Goal: Task Accomplishment & Management: Manage account settings

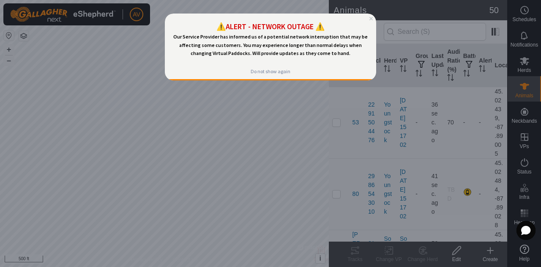
drag, startPoint x: 165, startPoint y: 14, endPoint x: 170, endPoint y: 70, distance: 56.5
click at [275, 70] on div "Do not show again" at bounding box center [271, 71] width 40 height 7
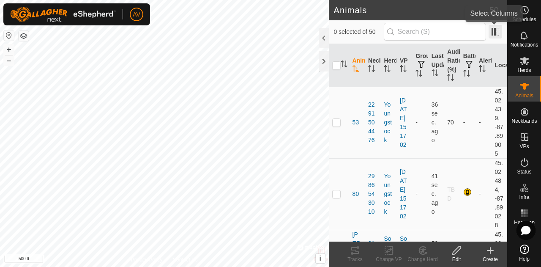
click at [499, 28] on span at bounding box center [496, 32] width 14 height 14
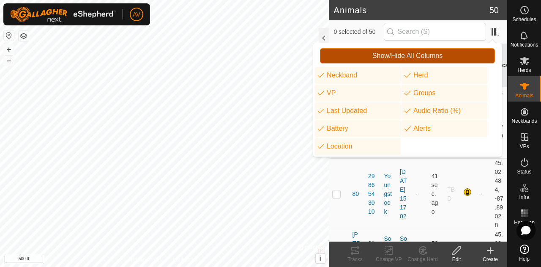
click at [479, 49] on button "Show/Hide All Columns" at bounding box center [407, 55] width 175 height 15
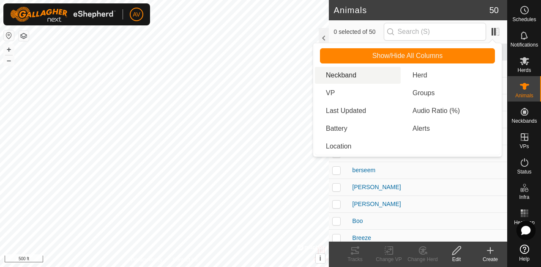
click at [350, 78] on li "Neckband" at bounding box center [358, 75] width 86 height 17
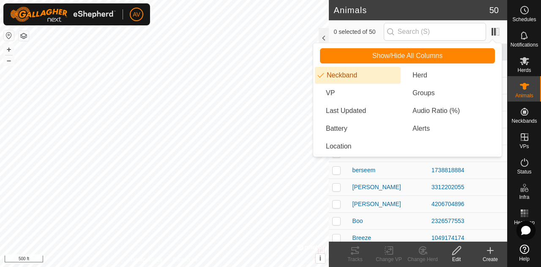
click at [350, 78] on li "Neckband" at bounding box center [358, 75] width 86 height 17
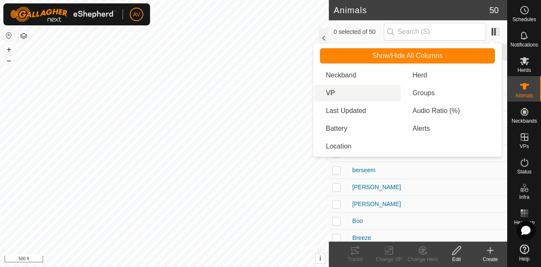
click at [347, 88] on li "VP" at bounding box center [358, 93] width 86 height 17
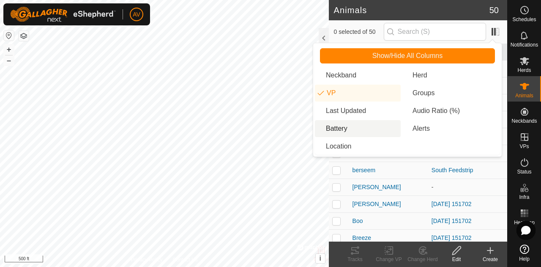
click at [355, 131] on li "Battery" at bounding box center [358, 128] width 86 height 17
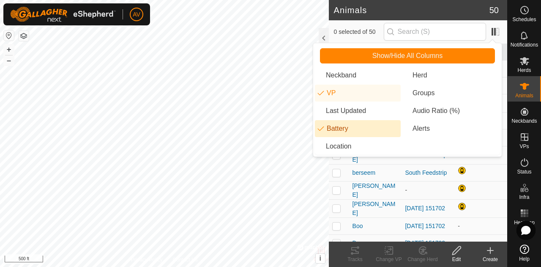
click at [355, 131] on li "Battery" at bounding box center [358, 128] width 86 height 17
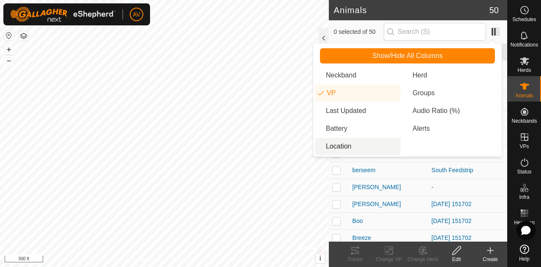
click at [361, 150] on li "Location" at bounding box center [358, 146] width 86 height 17
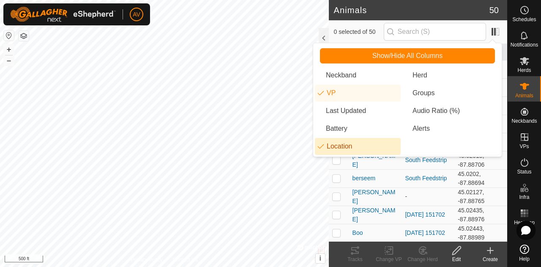
click at [361, 150] on li "Location" at bounding box center [358, 146] width 86 height 17
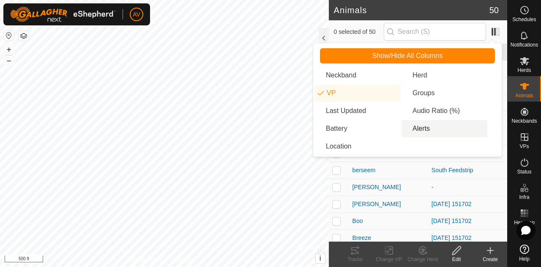
click at [418, 132] on li "Alerts" at bounding box center [445, 128] width 86 height 17
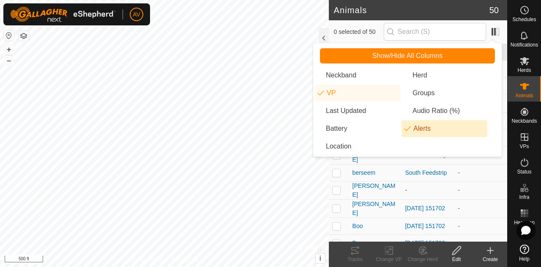
click at [418, 132] on li "Alerts" at bounding box center [445, 128] width 86 height 17
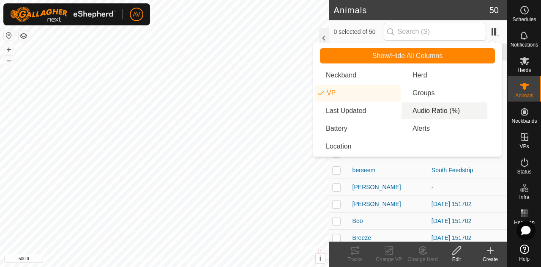
click at [422, 109] on li "Audio Ratio (%)" at bounding box center [445, 110] width 86 height 17
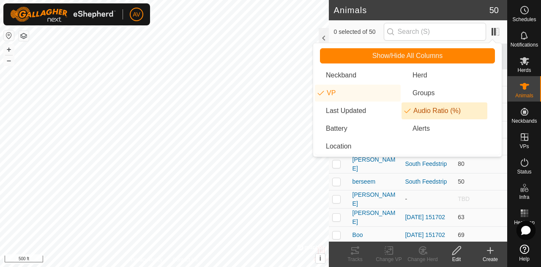
click at [422, 109] on li "Audio Ratio (%)" at bounding box center [445, 110] width 86 height 17
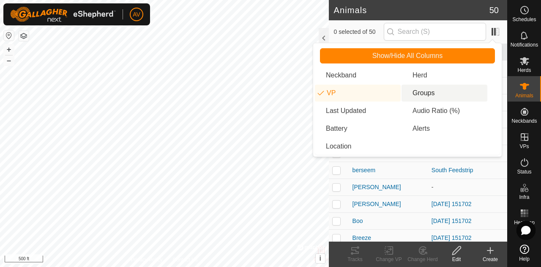
click at [421, 94] on li "Groups" at bounding box center [445, 93] width 86 height 17
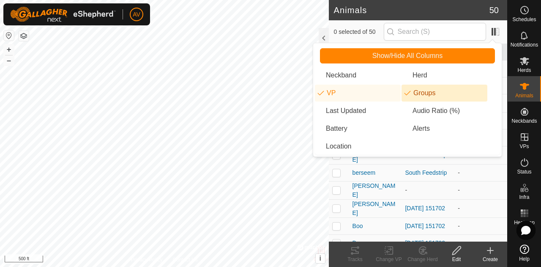
click at [421, 94] on li "Groups" at bounding box center [445, 93] width 86 height 17
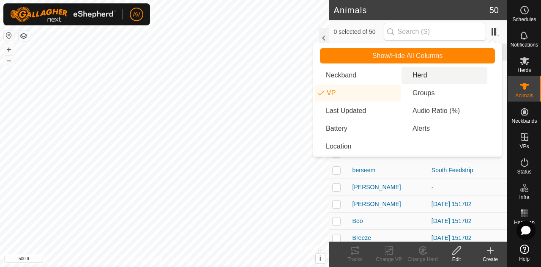
click at [421, 77] on li "Herd" at bounding box center [445, 75] width 86 height 17
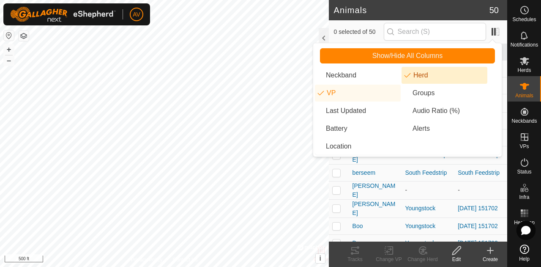
click at [421, 77] on li "Herd" at bounding box center [445, 75] width 86 height 17
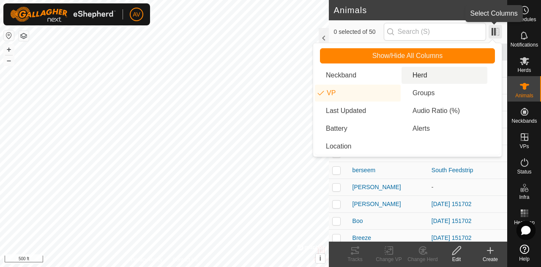
click at [498, 34] on span at bounding box center [496, 32] width 14 height 14
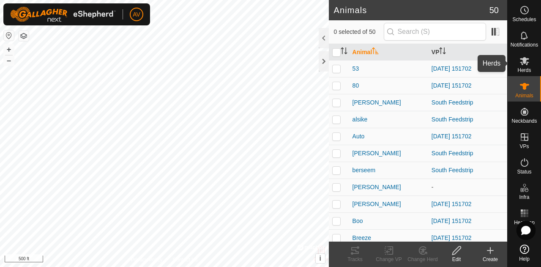
click at [528, 64] on icon at bounding box center [525, 61] width 10 height 10
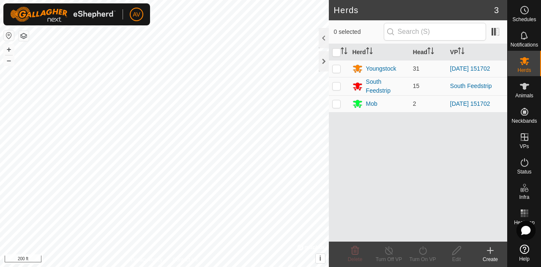
click at [143, 8] on div "AV Schedules Notifications Herds Animals Neckbands VPs Status Infra Heatmap Hel…" at bounding box center [270, 133] width 541 height 267
click at [377, 82] on div "South Feedstrip" at bounding box center [386, 86] width 40 height 18
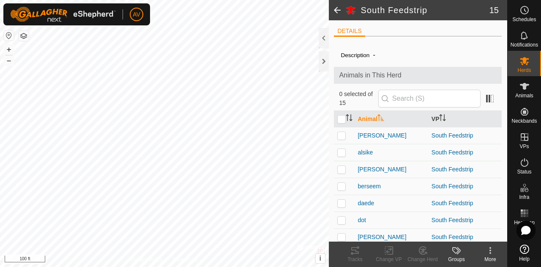
click at [333, 7] on span at bounding box center [337, 10] width 17 height 20
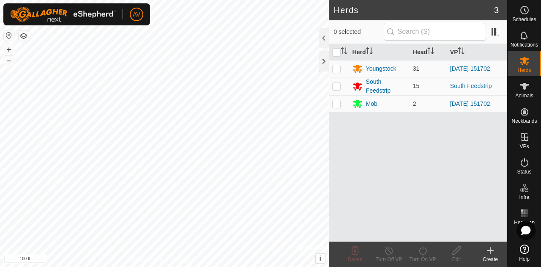
click at [492, 248] on icon at bounding box center [490, 250] width 10 height 10
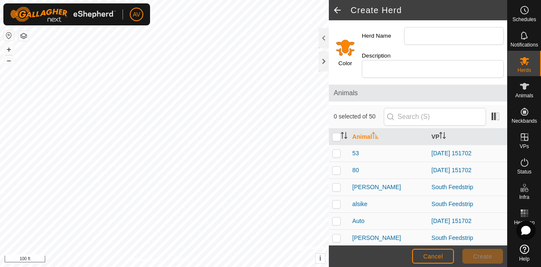
click at [340, 39] on input "Select a color" at bounding box center [345, 47] width 20 height 20
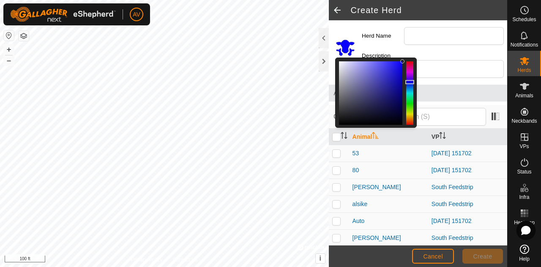
drag, startPoint x: 410, startPoint y: 117, endPoint x: 411, endPoint y: 82, distance: 35.5
click at [411, 82] on div at bounding box center [409, 82] width 9 height 4
click at [433, 43] on input "Herd Name" at bounding box center [454, 36] width 100 height 18
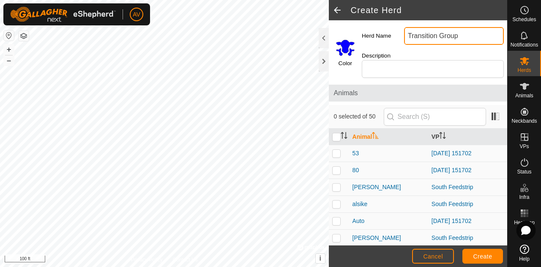
type input "Transition Group"
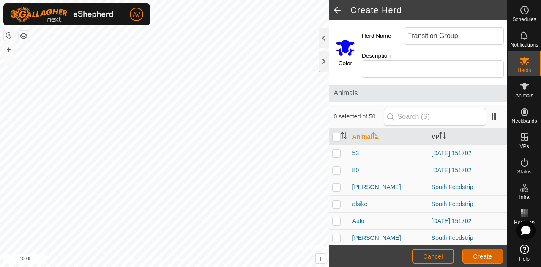
click at [479, 257] on span "Create" at bounding box center [482, 256] width 19 height 7
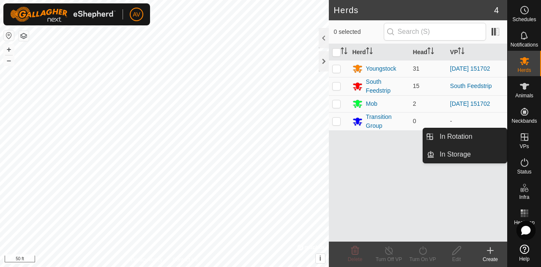
click at [523, 137] on icon at bounding box center [525, 137] width 8 height 8
click at [498, 137] on link "In Rotation" at bounding box center [471, 136] width 72 height 17
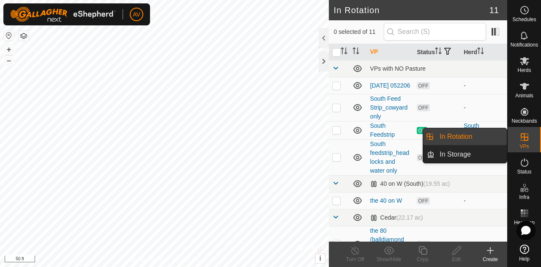
click at [498, 137] on link "In Rotation" at bounding box center [471, 136] width 72 height 17
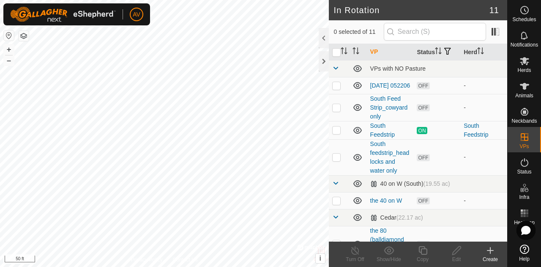
click at [500, 243] on div "Create" at bounding box center [490, 253] width 34 height 25
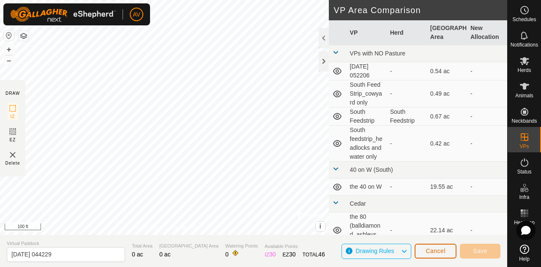
click at [445, 248] on span "Cancel" at bounding box center [436, 250] width 20 height 7
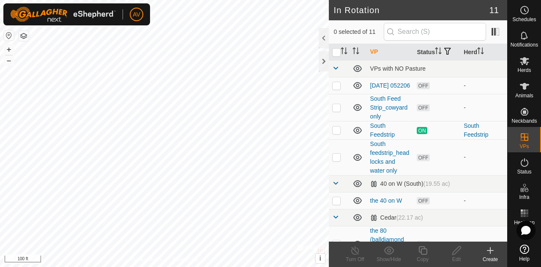
click at [491, 255] on icon at bounding box center [490, 250] width 10 height 10
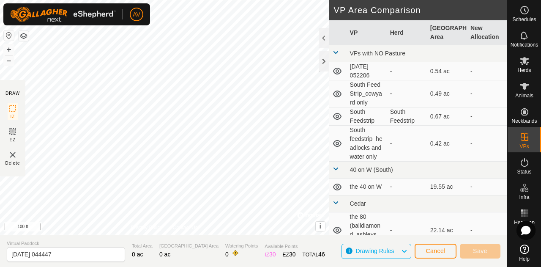
click at [400, 254] on span "Drawing Rules" at bounding box center [378, 251] width 45 height 11
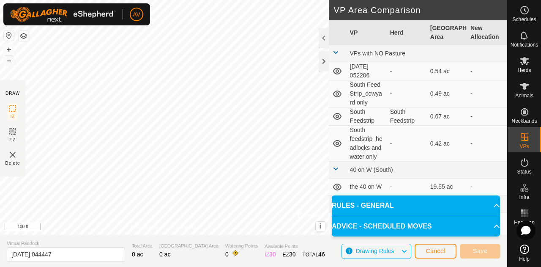
click at [404, 209] on p-accordion-header "RULES - GENERAL" at bounding box center [416, 205] width 168 height 20
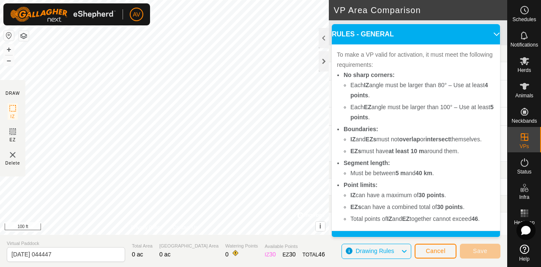
scroll to position [25, 0]
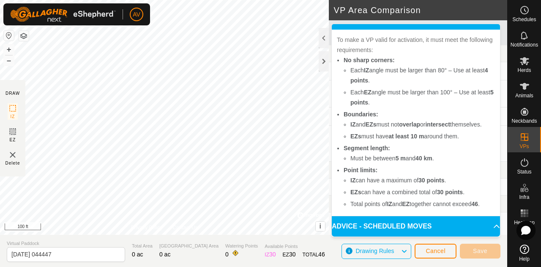
click at [427, 229] on p-accordion-header "ADVICE - SCHEDULED MOVES" at bounding box center [416, 226] width 168 height 20
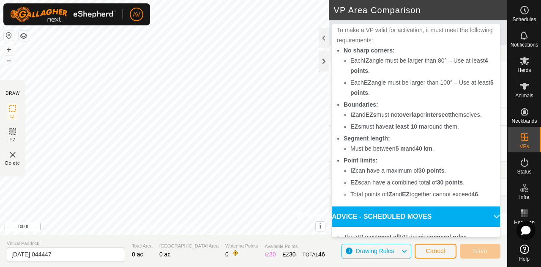
scroll to position [92, 0]
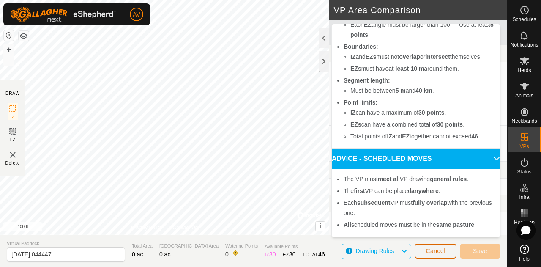
click at [441, 251] on span "Cancel" at bounding box center [436, 250] width 20 height 7
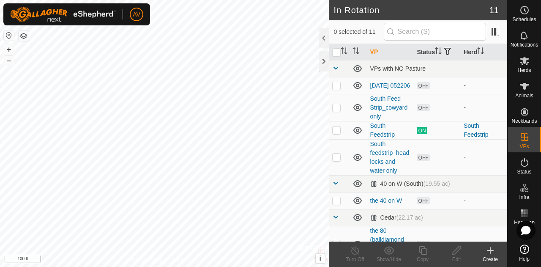
click at [494, 252] on icon at bounding box center [490, 250] width 10 height 10
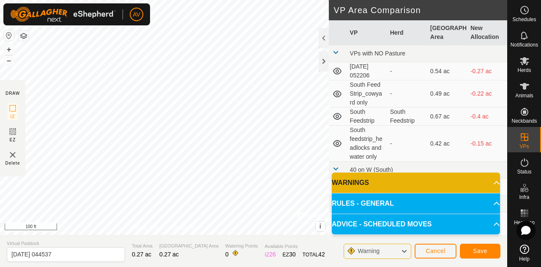
click at [414, 184] on p-accordion-header "WARNINGS" at bounding box center [416, 182] width 168 height 20
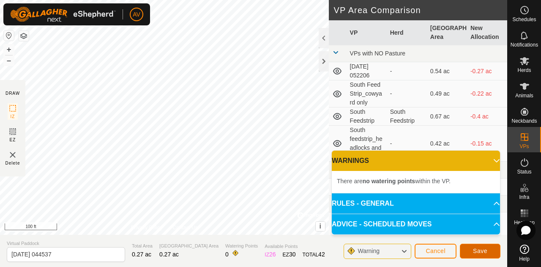
click at [487, 252] on span "Save" at bounding box center [480, 250] width 14 height 7
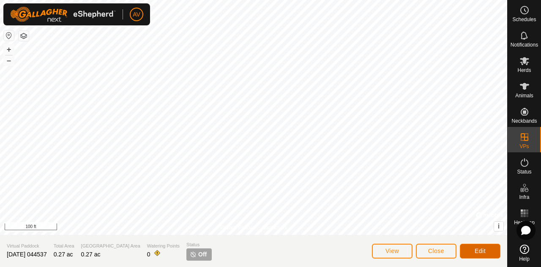
click at [474, 248] on button "Edit" at bounding box center [480, 250] width 41 height 15
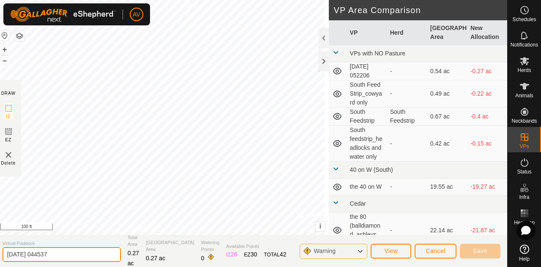
drag, startPoint x: 86, startPoint y: 254, endPoint x: 0, endPoint y: 241, distance: 87.3
click at [0, 241] on section "Virtual Paddock 2025-08-18 044537 Total Area 0.27 ac Grazing Area 0.27 ac Water…" at bounding box center [252, 251] width 512 height 32
type input "T"
type input "Transition from south feed strip to lane part 1"
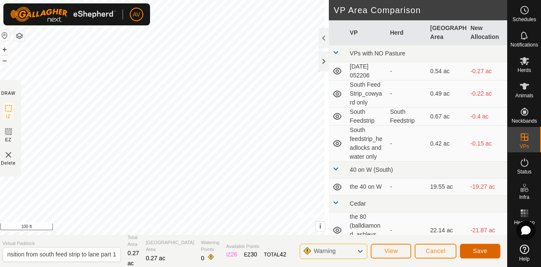
click at [479, 254] on span "Save" at bounding box center [480, 250] width 14 height 7
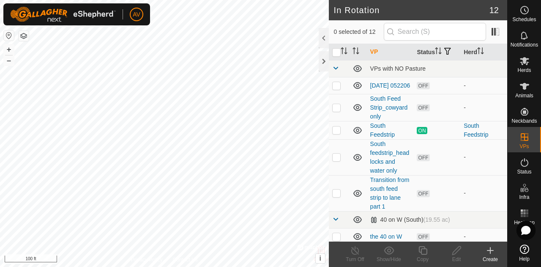
click at [494, 254] on icon at bounding box center [490, 250] width 10 height 10
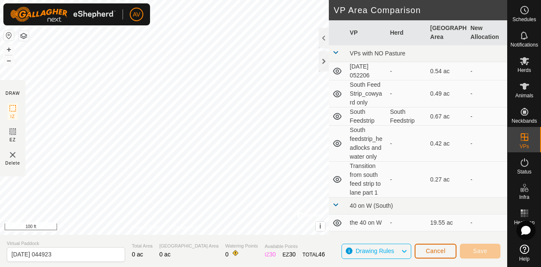
click at [429, 251] on span "Cancel" at bounding box center [436, 250] width 20 height 7
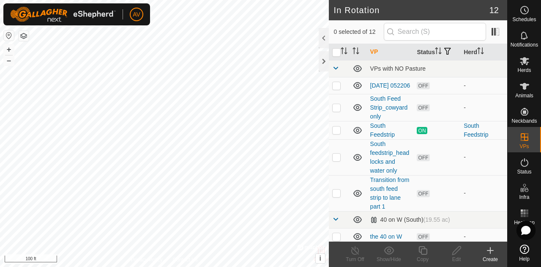
click at [492, 251] on icon at bounding box center [490, 250] width 10 height 10
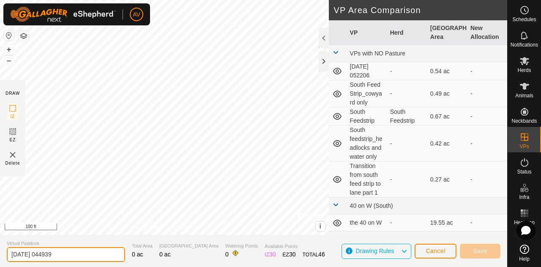
drag, startPoint x: 95, startPoint y: 252, endPoint x: 0, endPoint y: 243, distance: 95.0
click at [0, 243] on section "Virtual Paddock 2025-08-18 044939 Total Area 0 ac Grazing Area 0 ac Watering Po…" at bounding box center [253, 251] width 507 height 32
type input "Transition part 2"
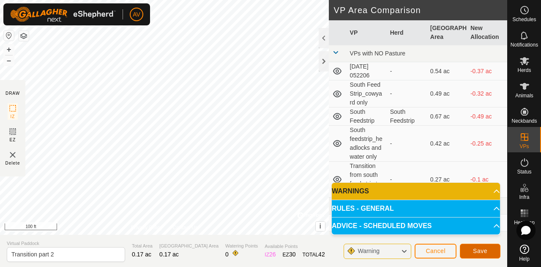
click at [477, 251] on span "Save" at bounding box center [480, 250] width 14 height 7
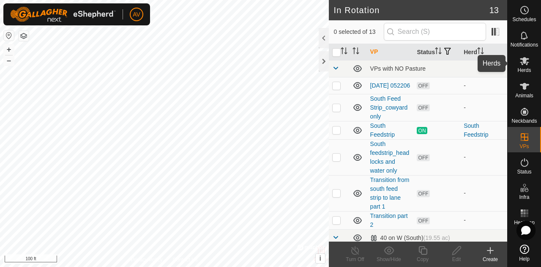
click at [527, 60] on icon at bounding box center [525, 61] width 10 height 10
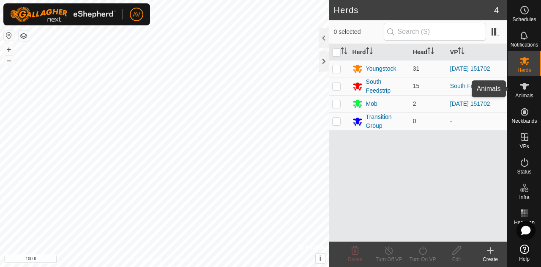
click at [528, 87] on icon at bounding box center [525, 86] width 10 height 10
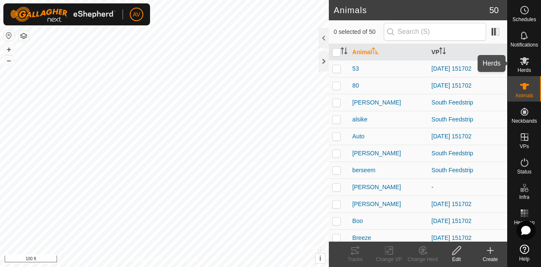
click at [523, 60] on icon at bounding box center [524, 61] width 9 height 8
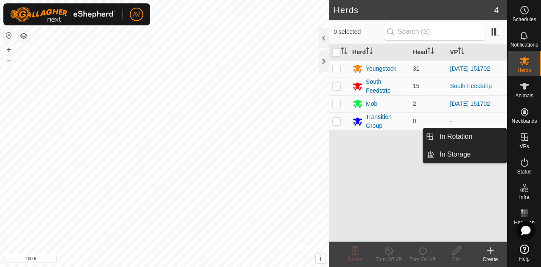
click at [528, 139] on icon at bounding box center [525, 137] width 8 height 8
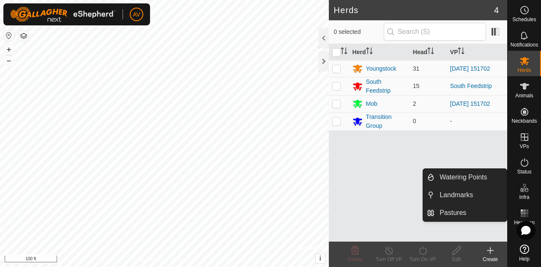
click at [526, 198] on span "Infra" at bounding box center [524, 196] width 10 height 5
click at [472, 193] on link "Landmarks" at bounding box center [471, 194] width 72 height 17
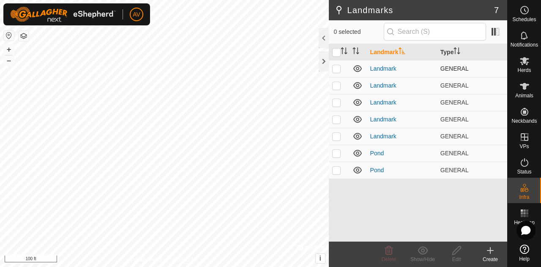
click at [340, 68] on p-checkbox at bounding box center [336, 68] width 8 height 7
checkbox input "true"
click at [338, 85] on p-checkbox at bounding box center [336, 85] width 8 height 7
checkbox input "true"
click at [337, 103] on p-checkbox at bounding box center [336, 102] width 8 height 7
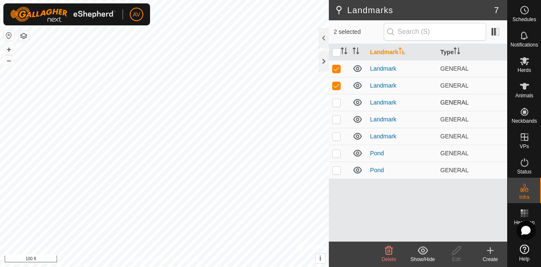
checkbox input "true"
click at [336, 117] on p-checkbox at bounding box center [336, 119] width 8 height 7
checkbox input "true"
click at [336, 137] on p-checkbox at bounding box center [336, 136] width 8 height 7
checkbox input "true"
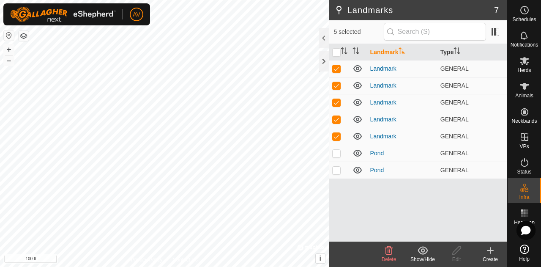
click at [391, 248] on icon at bounding box center [389, 250] width 8 height 8
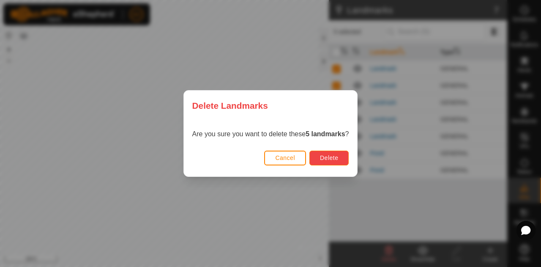
click at [328, 162] on button "Delete" at bounding box center [328, 157] width 39 height 15
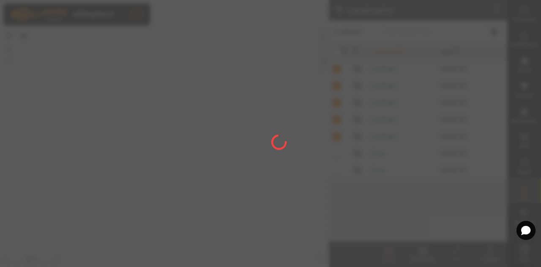
checkbox input "false"
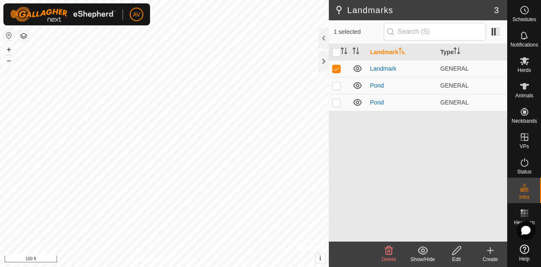
click at [393, 252] on icon at bounding box center [389, 250] width 10 height 10
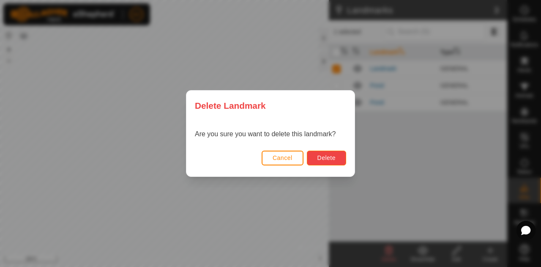
click at [334, 159] on span "Delete" at bounding box center [326, 157] width 18 height 7
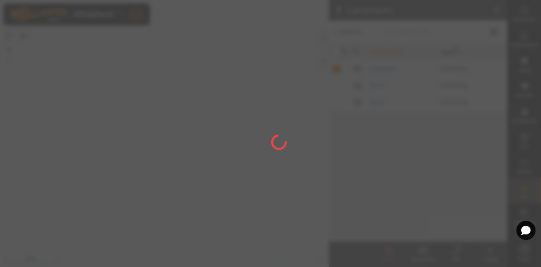
checkbox input "false"
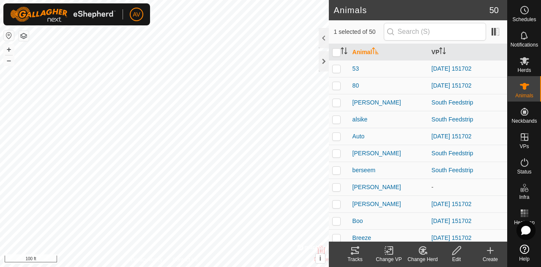
click at [364, 252] on tracks-svg-icon at bounding box center [355, 250] width 34 height 10
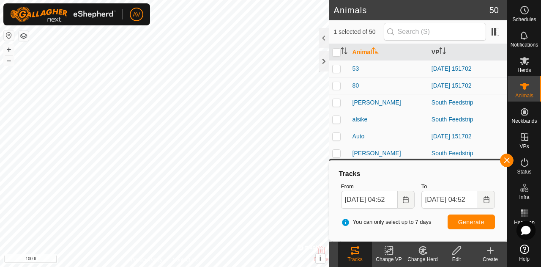
click at [425, 252] on icon at bounding box center [426, 253] width 2 height 2
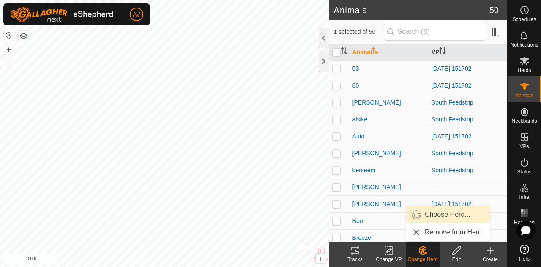
click at [446, 215] on link "Choose Herd..." at bounding box center [448, 214] width 84 height 17
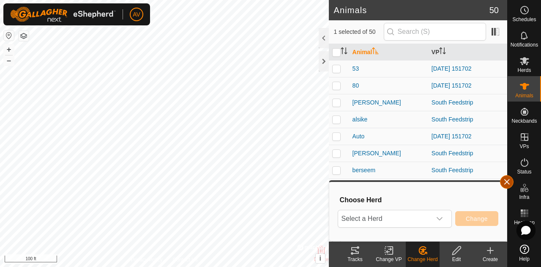
click at [511, 178] on button "button" at bounding box center [507, 182] width 14 height 14
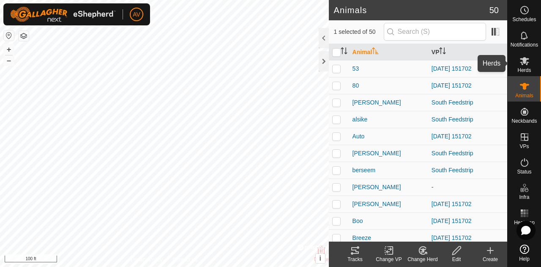
click at [526, 66] on es-mob-svg-icon at bounding box center [524, 61] width 15 height 14
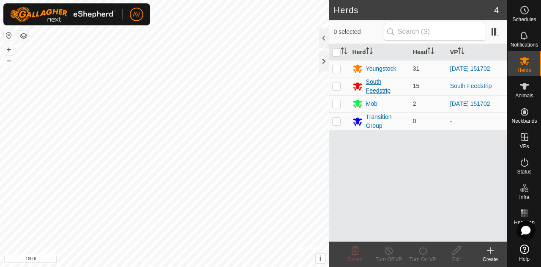
click at [384, 90] on div "South Feedstrip" at bounding box center [386, 86] width 40 height 18
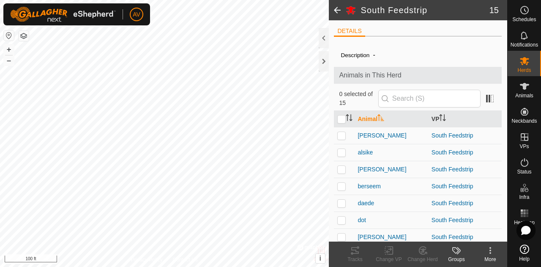
click at [341, 132] on p-checkbox at bounding box center [341, 135] width 8 height 7
checkbox input "true"
click at [341, 151] on p-checkbox at bounding box center [341, 152] width 8 height 7
checkbox input "true"
click at [342, 174] on td at bounding box center [344, 169] width 20 height 17
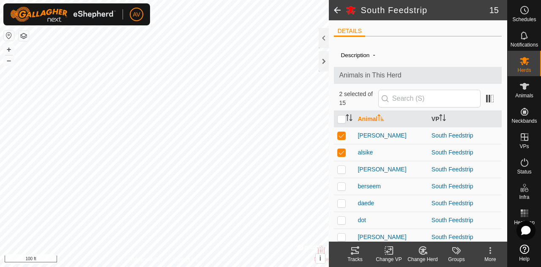
checkbox input "true"
click at [342, 193] on td at bounding box center [344, 186] width 20 height 17
checkbox input "true"
click at [419, 255] on div "Change Herd" at bounding box center [423, 259] width 34 height 8
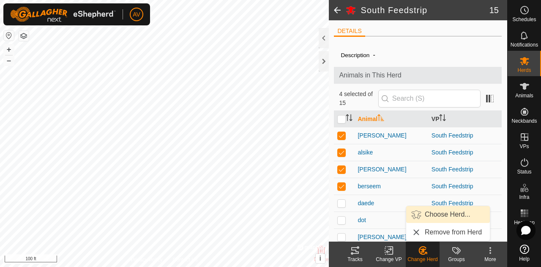
click at [445, 213] on link "Choose Herd..." at bounding box center [448, 214] width 84 height 17
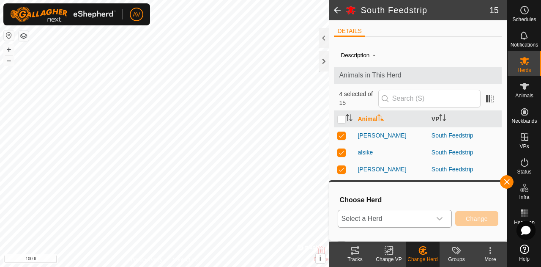
click at [445, 215] on div "dropdown trigger" at bounding box center [439, 218] width 17 height 17
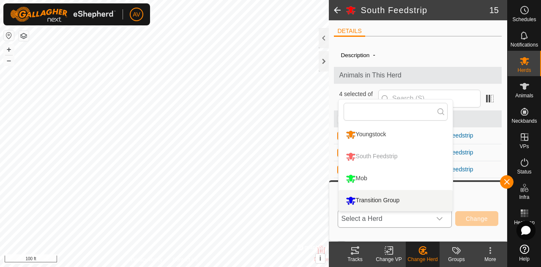
click at [430, 198] on li "Transition Group" at bounding box center [396, 200] width 114 height 21
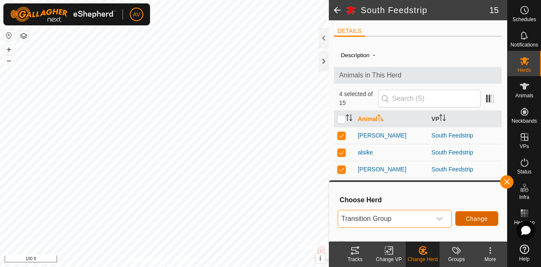
click at [477, 223] on button "Change" at bounding box center [476, 218] width 43 height 15
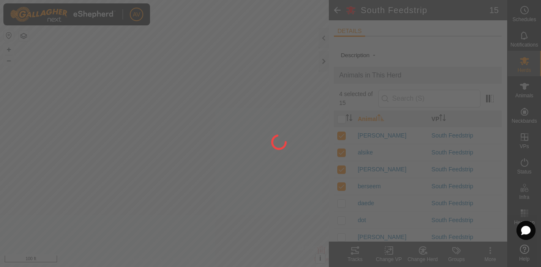
checkbox input "false"
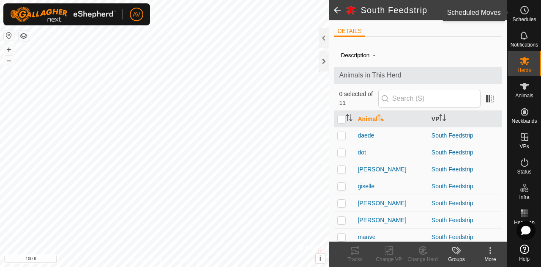
click at [533, 17] on span "Schedules" at bounding box center [524, 19] width 24 height 5
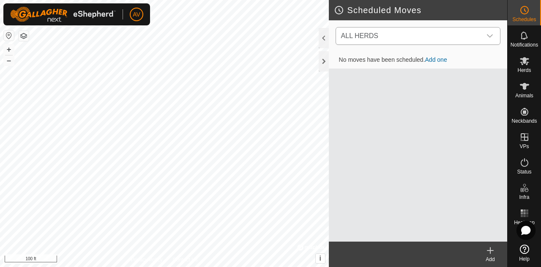
click at [495, 41] on div "dropdown trigger" at bounding box center [490, 35] width 17 height 17
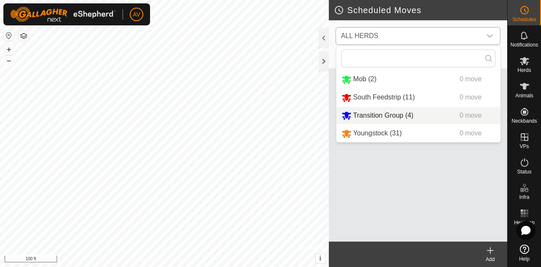
click at [445, 112] on li "Transition Group (4) 0 move" at bounding box center [419, 115] width 164 height 17
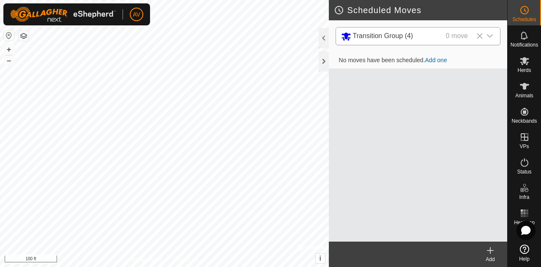
click at [442, 61] on link "Add one" at bounding box center [436, 60] width 22 height 7
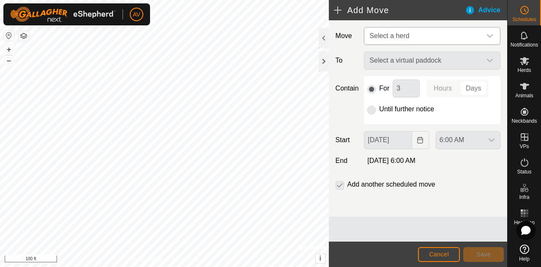
click at [413, 39] on span "Select a herd" at bounding box center [423, 35] width 115 height 17
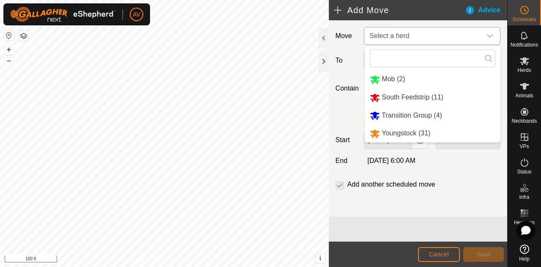
click at [424, 112] on li "Transition Group (4)" at bounding box center [433, 115] width 136 height 17
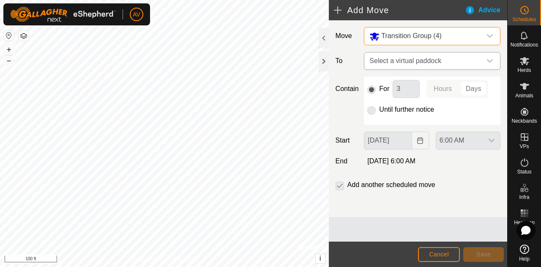
click at [434, 63] on span "Select a virtual paddock" at bounding box center [423, 60] width 115 height 17
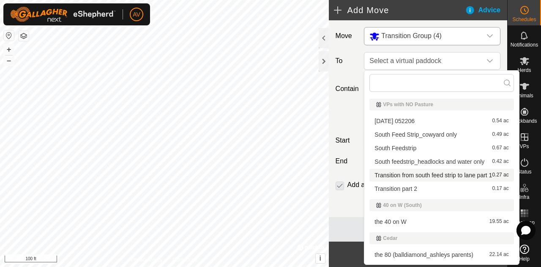
click at [440, 178] on li "Transition from south feed strip to lane part 1 0.27 ac" at bounding box center [441, 175] width 144 height 13
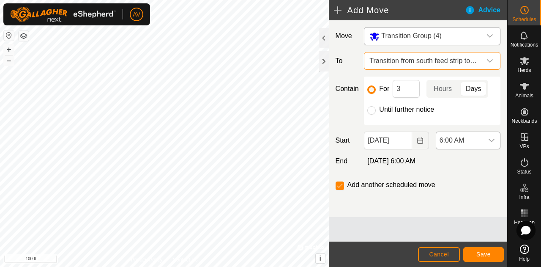
click at [458, 140] on span "6:00 AM" at bounding box center [459, 140] width 47 height 17
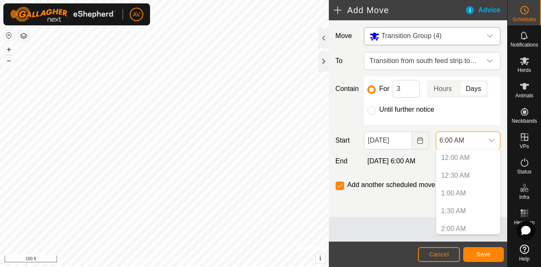
scroll to position [145, 0]
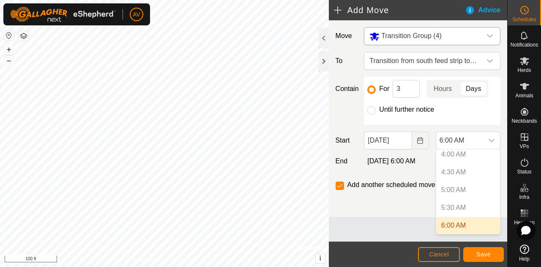
click at [460, 189] on p-selectitem "5:00 AM" at bounding box center [468, 189] width 64 height 17
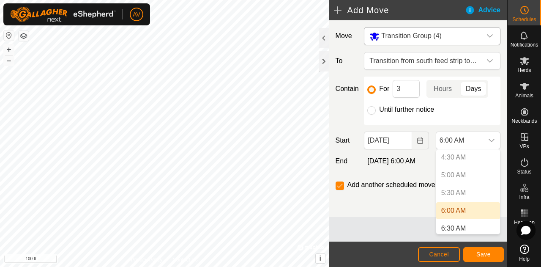
click at [460, 189] on p-selectitem "5:30 AM" at bounding box center [468, 192] width 64 height 17
click at [457, 192] on p-selectitem "5:30 AM" at bounding box center [468, 192] width 64 height 17
click at [440, 137] on span "6:00 AM" at bounding box center [459, 140] width 47 height 17
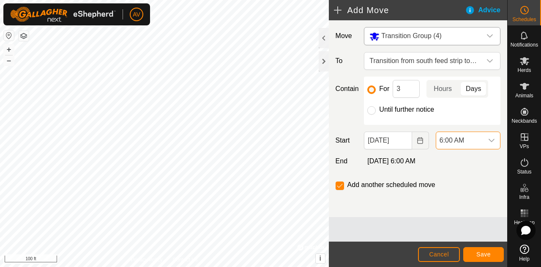
click at [452, 140] on span "6:00 AM" at bounding box center [459, 140] width 47 height 17
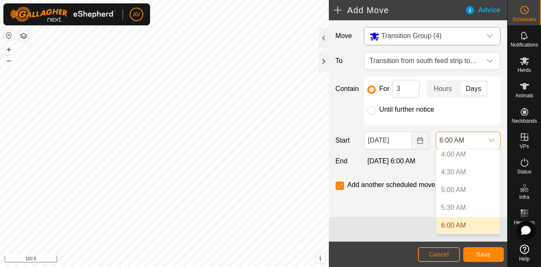
scroll to position [194, 0]
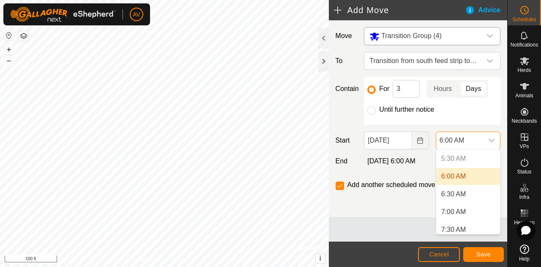
click at [457, 179] on li "6:00 AM" at bounding box center [468, 176] width 64 height 17
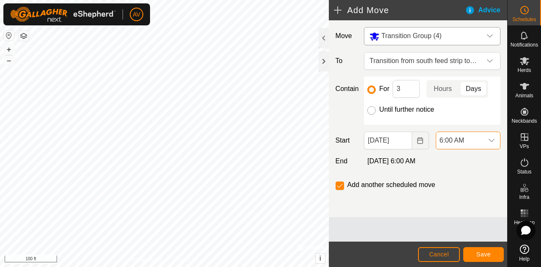
click at [372, 109] on input "Until further notice" at bounding box center [371, 110] width 8 height 8
radio input "true"
checkbox input "false"
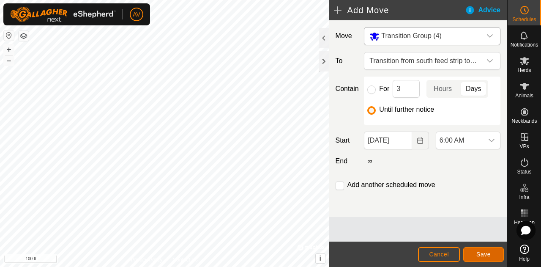
click at [496, 257] on button "Save" at bounding box center [483, 254] width 41 height 15
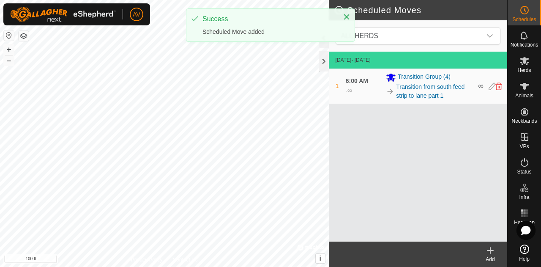
click at [493, 256] on div "Add" at bounding box center [490, 259] width 34 height 8
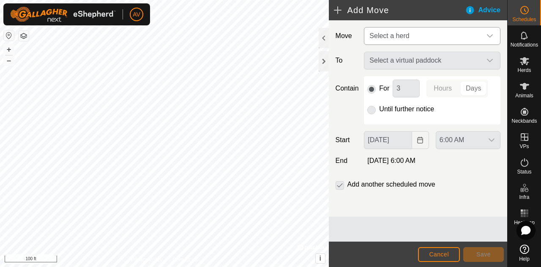
click at [407, 38] on span "Select a herd" at bounding box center [389, 35] width 40 height 7
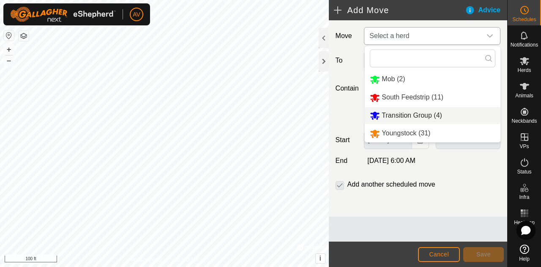
click at [431, 114] on li "Transition Group (4)" at bounding box center [433, 115] width 136 height 17
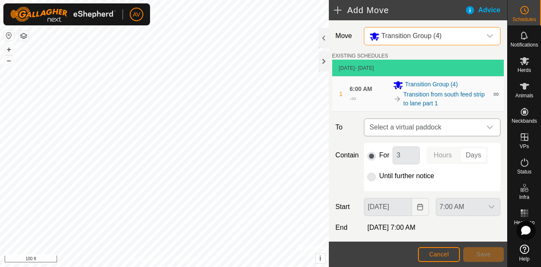
click at [438, 133] on span "Select a virtual paddock" at bounding box center [423, 127] width 115 height 17
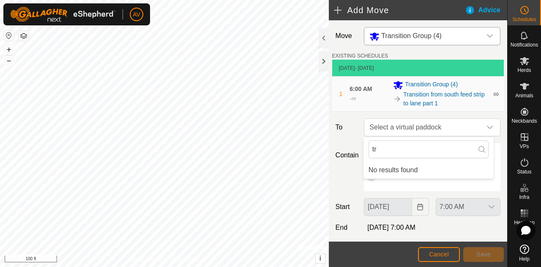
type input "t"
click at [407, 184] on li "Homefarm_80 ac 14.01 ac" at bounding box center [429, 187] width 120 height 13
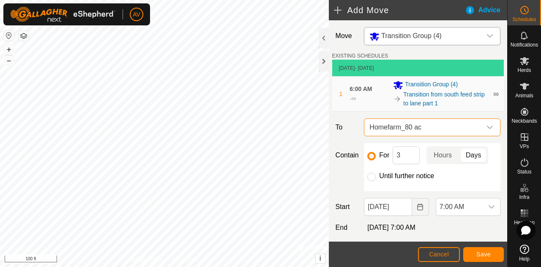
scroll to position [41, 0]
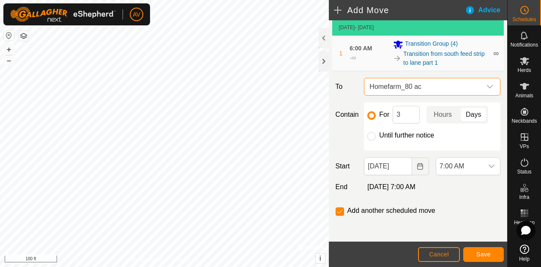
click at [410, 83] on span "Homefarm_80 ac" at bounding box center [423, 86] width 115 height 17
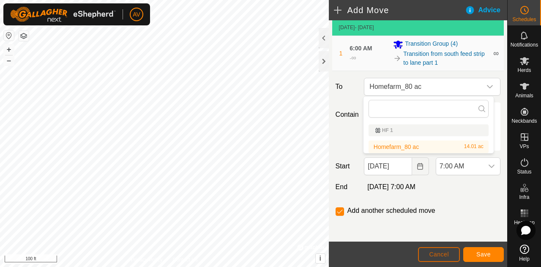
click at [442, 250] on button "Cancel" at bounding box center [439, 254] width 42 height 15
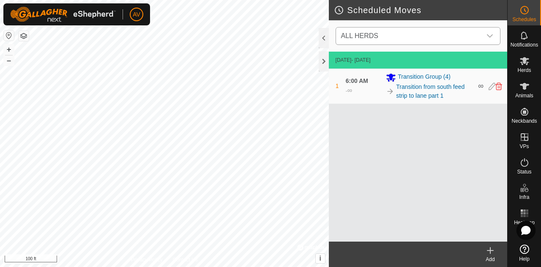
click at [388, 37] on span "ALL HERDS" at bounding box center [410, 35] width 144 height 17
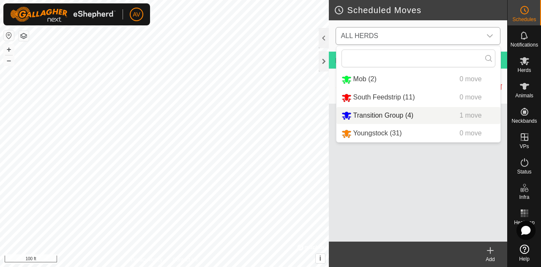
click at [405, 116] on li "Transition Group (4) 1 move" at bounding box center [419, 115] width 164 height 17
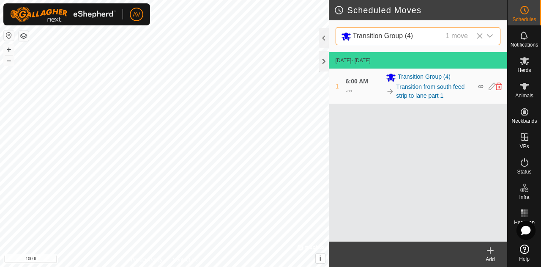
click at [494, 253] on icon at bounding box center [490, 250] width 10 height 10
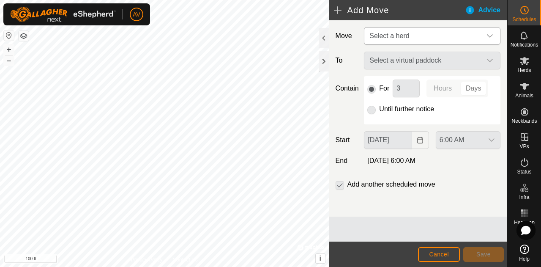
click at [459, 38] on span "Select a herd" at bounding box center [423, 35] width 115 height 17
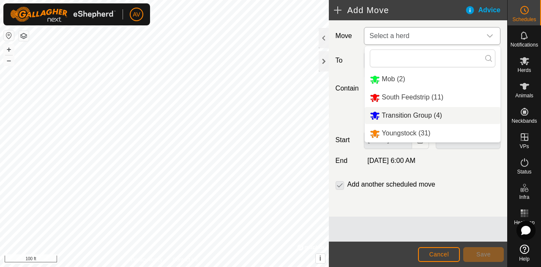
click at [443, 115] on li "Transition Group (4)" at bounding box center [433, 115] width 136 height 17
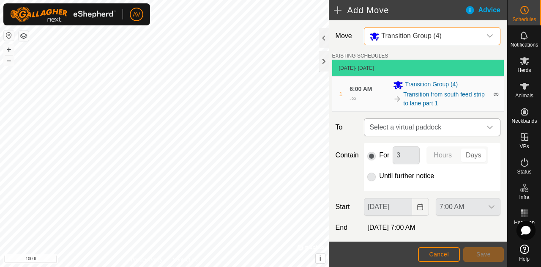
click at [389, 121] on span "Select a virtual paddock" at bounding box center [423, 127] width 115 height 17
click at [428, 129] on span "Select a virtual paddock" at bounding box center [423, 127] width 115 height 17
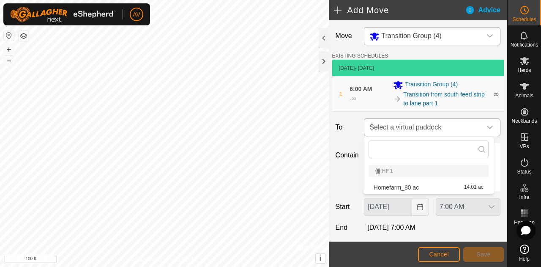
click at [428, 129] on span "Select a virtual paddock" at bounding box center [423, 127] width 115 height 17
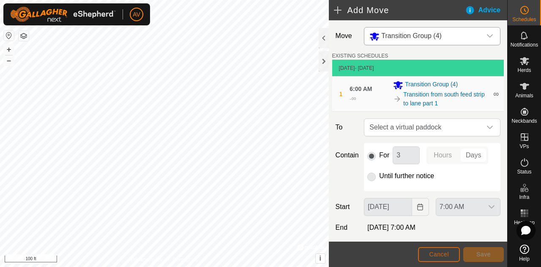
click at [438, 252] on span "Cancel" at bounding box center [439, 254] width 20 height 7
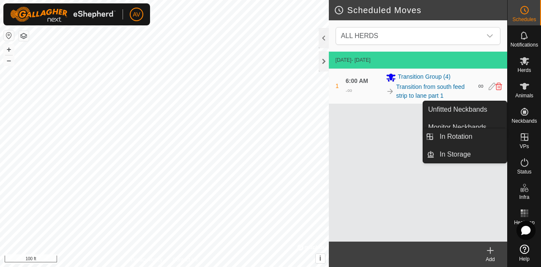
click at [522, 136] on icon at bounding box center [525, 137] width 10 height 10
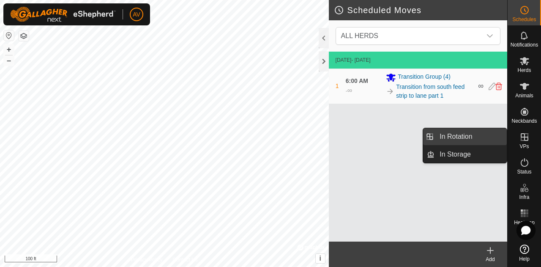
click at [493, 137] on link "In Rotation" at bounding box center [471, 136] width 72 height 17
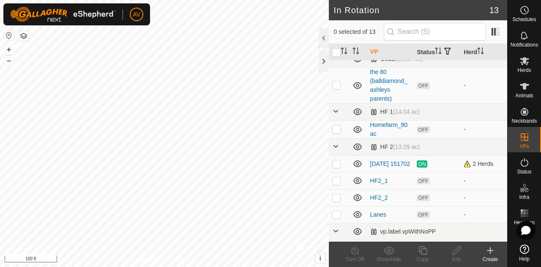
scroll to position [44, 0]
click at [464, 168] on div "2 Herds" at bounding box center [484, 163] width 40 height 9
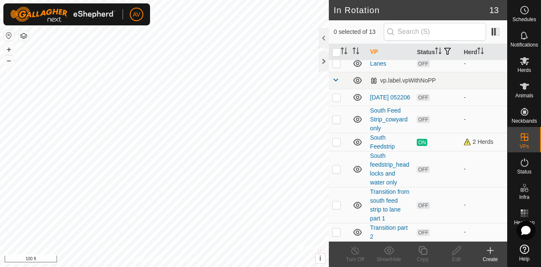
scroll to position [0, 0]
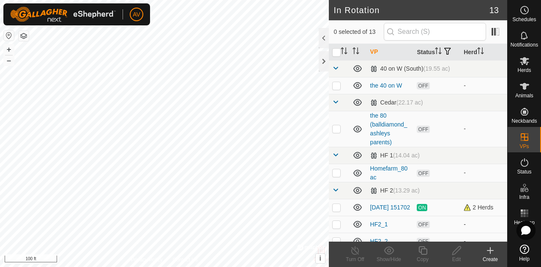
click at [459, 190] on td "HF 2 (13.29 ac)" at bounding box center [437, 190] width 140 height 17
click at [159, 0] on html "AV Schedules Notifications Herds Animals Neckbands VPs Status Infra Heatmap Hel…" at bounding box center [270, 133] width 541 height 267
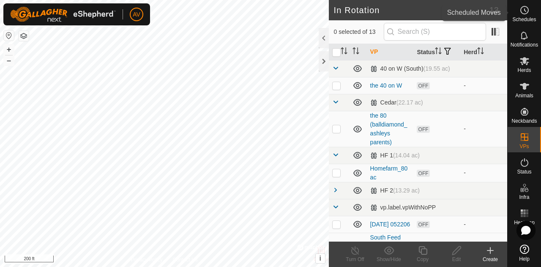
click at [521, 20] on span "Schedules" at bounding box center [524, 19] width 24 height 5
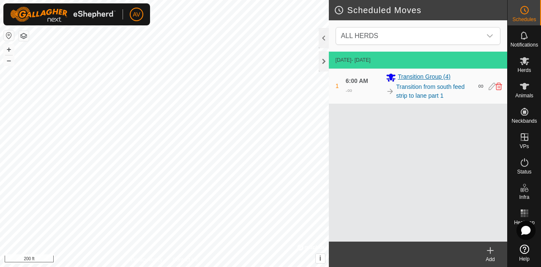
click at [438, 82] on span "Transition Group (4)" at bounding box center [424, 77] width 53 height 10
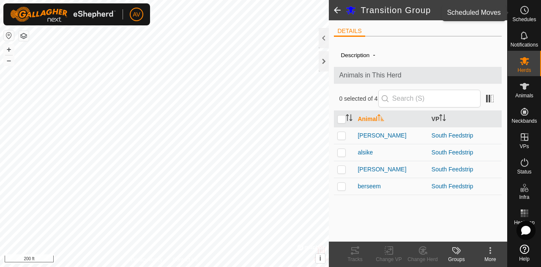
click at [523, 17] on span "Schedules" at bounding box center [524, 19] width 24 height 5
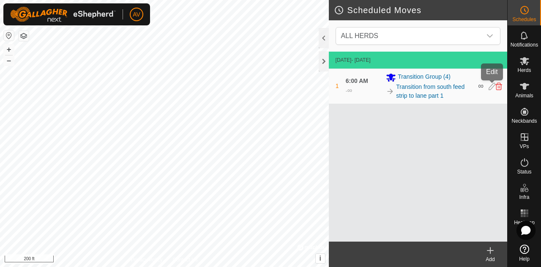
click at [490, 84] on icon at bounding box center [492, 86] width 7 height 8
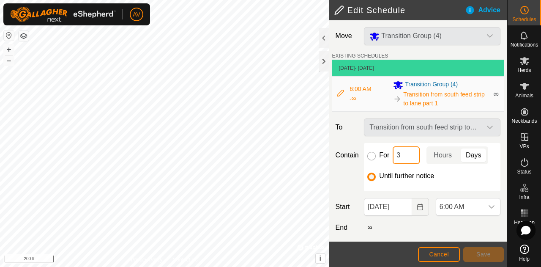
drag, startPoint x: 414, startPoint y: 159, endPoint x: 372, endPoint y: 152, distance: 42.3
click at [372, 152] on div "For 3 Hours Days" at bounding box center [432, 155] width 130 height 18
type input "1"
click at [445, 157] on p-togglebutton "Hours" at bounding box center [443, 155] width 33 height 18
click at [305, 135] on div "Edit Schedule Advice Move Transition Group (4) EXISTING SCHEDULES Aug 18, 2025 …" at bounding box center [253, 133] width 507 height 267
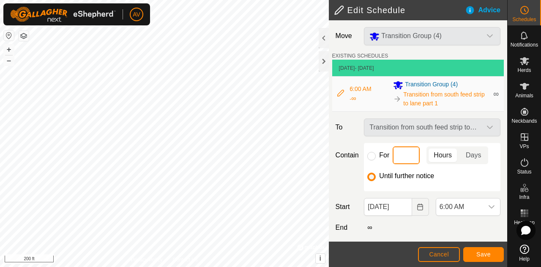
type input "1"
click at [489, 257] on button "Save" at bounding box center [483, 254] width 41 height 15
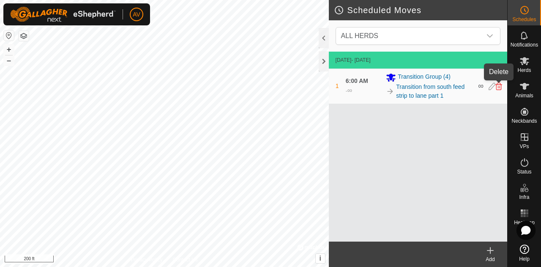
click at [497, 88] on icon at bounding box center [498, 86] width 7 height 8
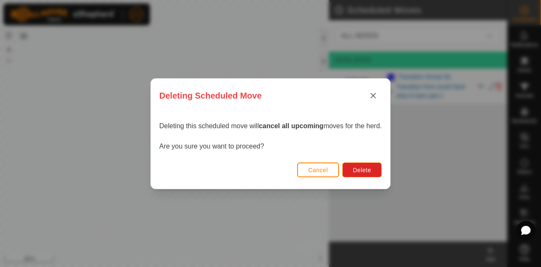
click at [325, 170] on span "Cancel" at bounding box center [318, 170] width 20 height 7
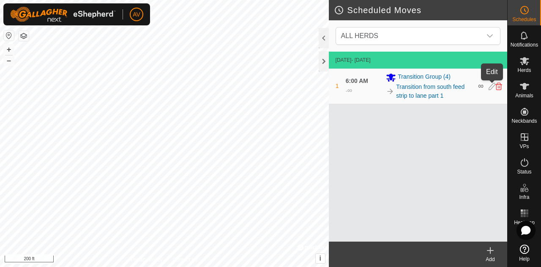
click at [489, 83] on icon at bounding box center [492, 86] width 7 height 8
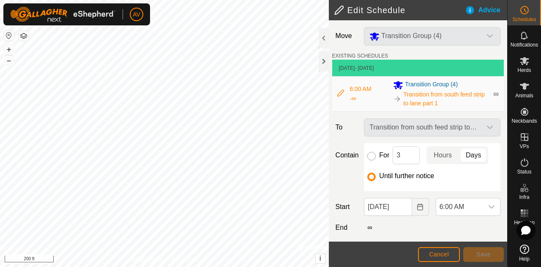
click at [371, 153] on input "For" at bounding box center [371, 156] width 8 height 8
radio input "true"
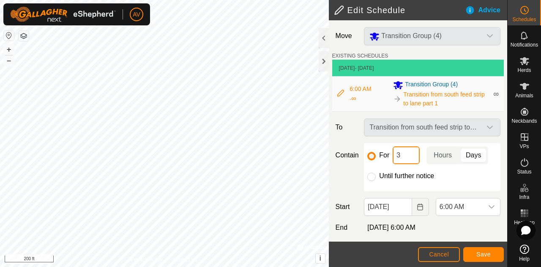
click at [326, 142] on div "Edit Schedule Advice Move Transition Group (4) EXISTING SCHEDULES Aug 18, 2025 …" at bounding box center [253, 133] width 507 height 267
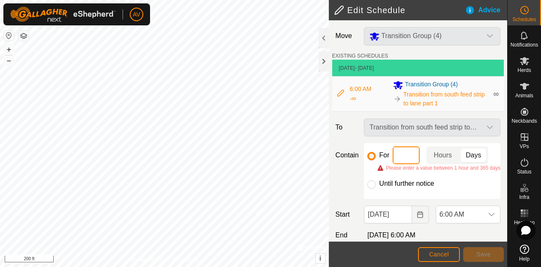
type input "1"
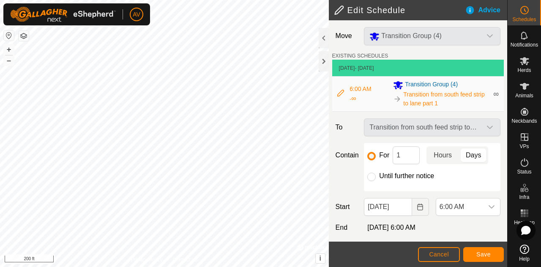
click at [442, 156] on p-togglebutton "Hours" at bounding box center [443, 155] width 33 height 18
click at [493, 257] on button "Save" at bounding box center [483, 254] width 41 height 15
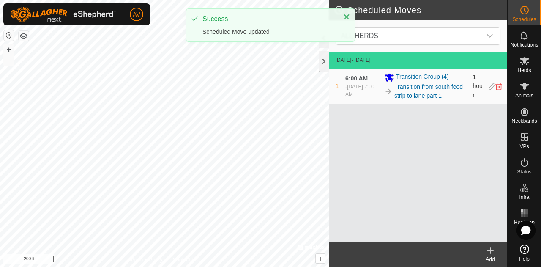
click at [490, 254] on icon at bounding box center [490, 250] width 10 height 10
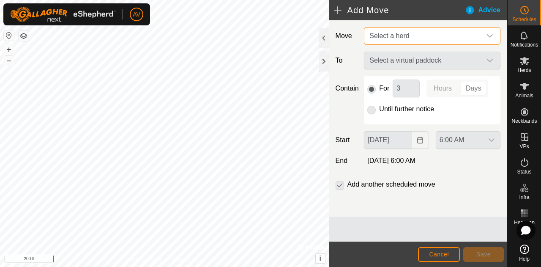
click at [470, 32] on span "Select a herd" at bounding box center [423, 35] width 115 height 17
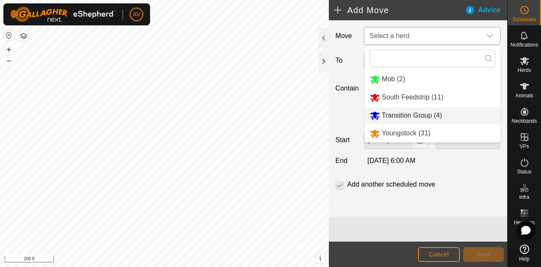
click at [450, 119] on li "Transition Group (4)" at bounding box center [433, 115] width 136 height 17
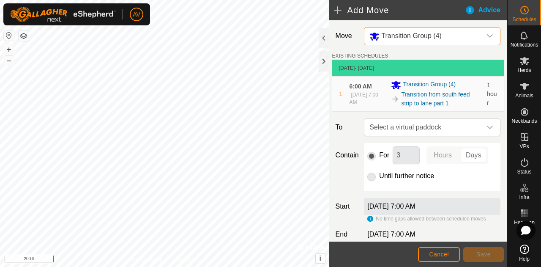
click at [450, 119] on span "Select a virtual paddock" at bounding box center [423, 127] width 115 height 17
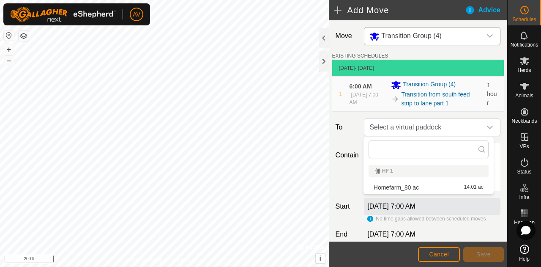
click at [347, 133] on label "To" at bounding box center [346, 127] width 29 height 18
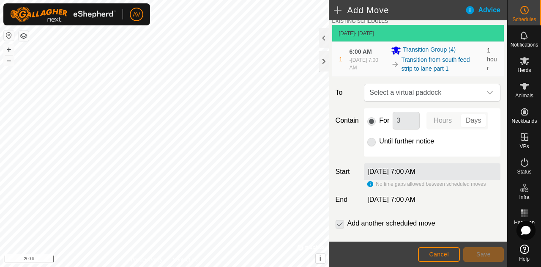
scroll to position [11, 0]
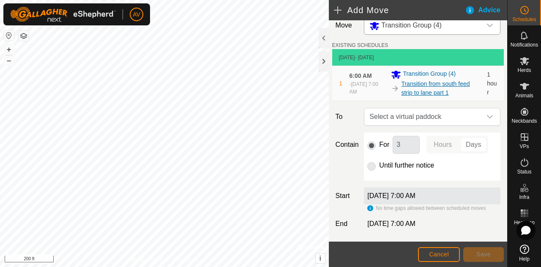
click at [472, 83] on link "Transition from south feed strip to lane part 1" at bounding box center [441, 88] width 81 height 18
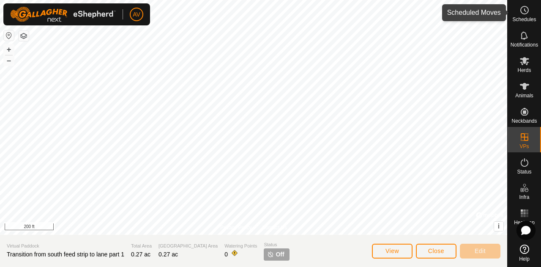
click at [522, 10] on icon at bounding box center [525, 10] width 10 height 10
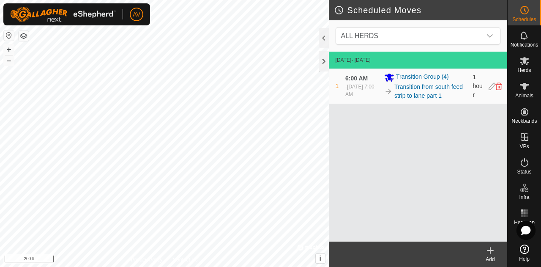
click at [491, 81] on div "1 6:00 AM - Aug 18, 2025, 7:00 AM Transition Group (4) Transition from south fe…" at bounding box center [418, 86] width 172 height 35
click at [491, 86] on icon at bounding box center [492, 86] width 7 height 8
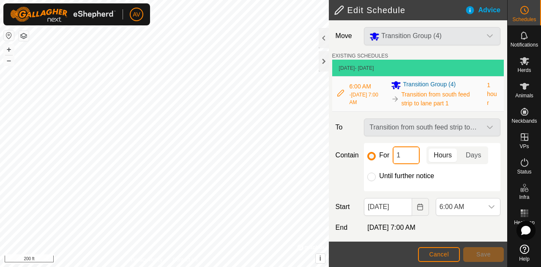
drag, startPoint x: 400, startPoint y: 157, endPoint x: 374, endPoint y: 144, distance: 28.7
click at [374, 144] on div "For 1 Hours Days Until further notice" at bounding box center [432, 167] width 137 height 48
type input "3"
click at [485, 250] on button "Save" at bounding box center [483, 254] width 41 height 15
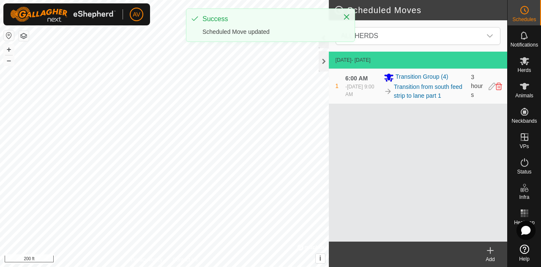
click at [485, 250] on create-svg-icon at bounding box center [490, 250] width 34 height 10
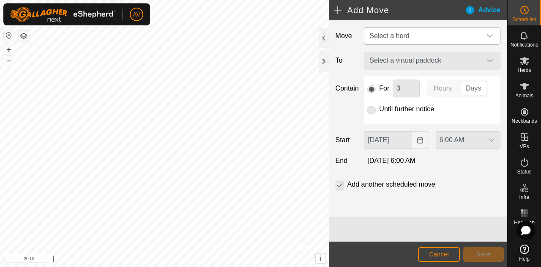
click at [471, 38] on span "Select a herd" at bounding box center [423, 35] width 115 height 17
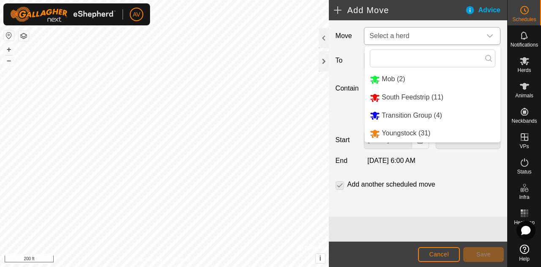
click at [455, 114] on li "Transition Group (4)" at bounding box center [433, 115] width 136 height 17
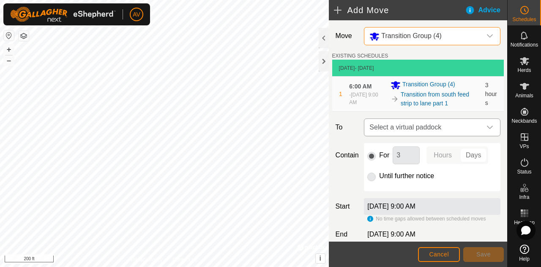
click at [458, 129] on span "Select a virtual paddock" at bounding box center [423, 127] width 115 height 17
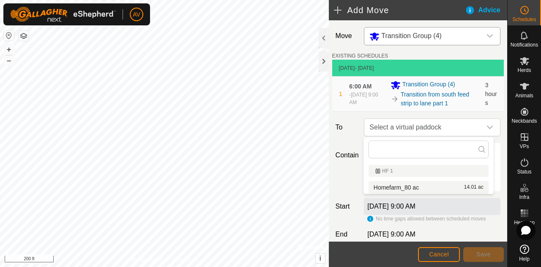
click at [459, 185] on li "Homefarm_80 ac 14.01 ac" at bounding box center [429, 187] width 120 height 13
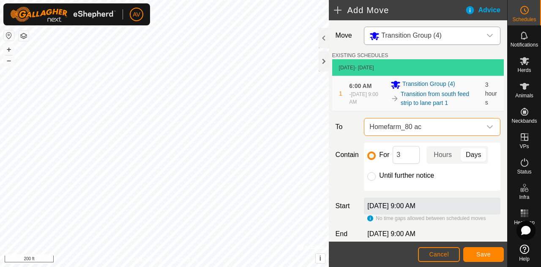
scroll to position [47, 0]
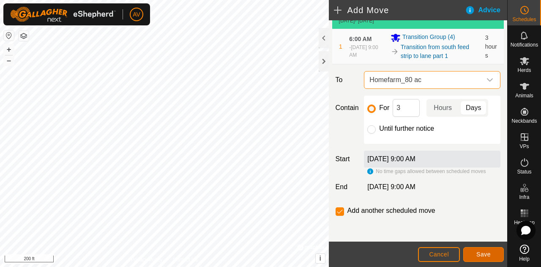
click at [479, 251] on span "Save" at bounding box center [483, 254] width 14 height 7
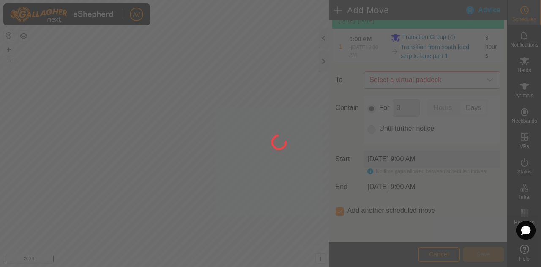
scroll to position [0, 0]
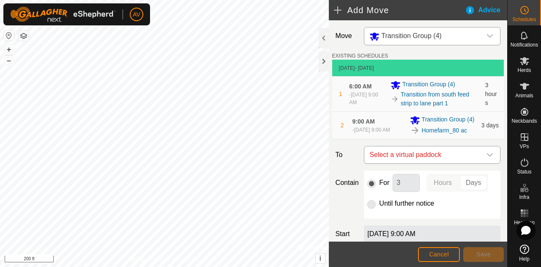
click at [463, 158] on span "Select a virtual paddock" at bounding box center [423, 154] width 115 height 17
click at [459, 161] on span "Select a virtual paddock" at bounding box center [423, 154] width 115 height 17
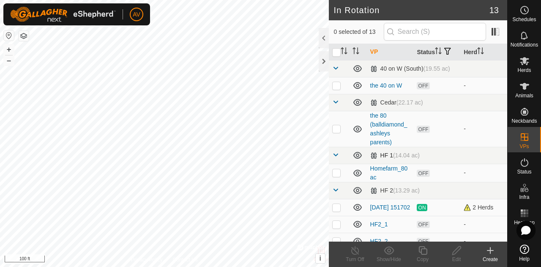
scroll to position [204, 0]
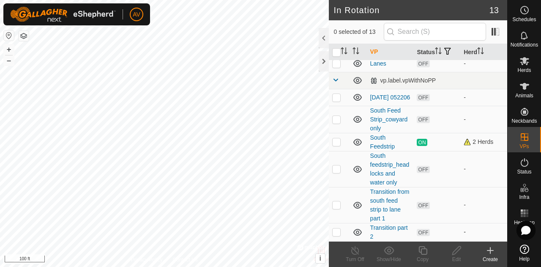
click at [338, 235] on p-checkbox at bounding box center [336, 231] width 8 height 7
checkbox input "true"
click at [336, 206] on p-checkbox at bounding box center [336, 204] width 8 height 7
checkbox input "true"
click at [522, 74] on div "Herds" at bounding box center [524, 63] width 33 height 25
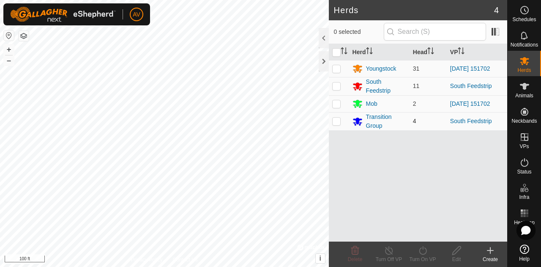
click at [337, 123] on td at bounding box center [339, 121] width 20 height 18
checkbox input "true"
click at [421, 257] on div "Turn On VP" at bounding box center [423, 259] width 34 height 8
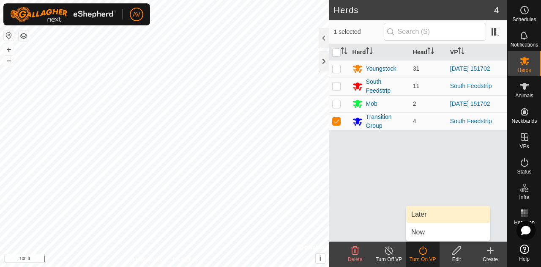
click at [427, 216] on link "Later" at bounding box center [448, 214] width 84 height 17
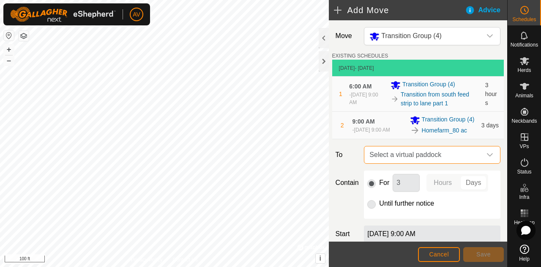
click at [419, 163] on span "Select a virtual paddock" at bounding box center [423, 154] width 115 height 17
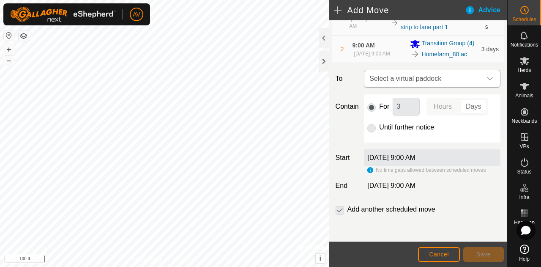
scroll to position [15, 0]
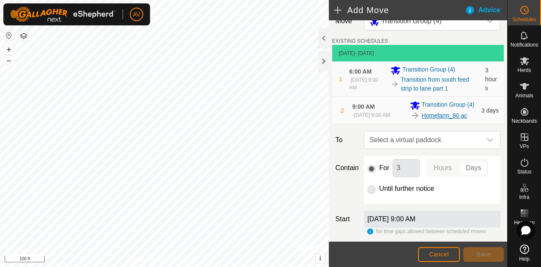
click at [434, 120] on link "Homefarm_80 ac" at bounding box center [444, 115] width 45 height 9
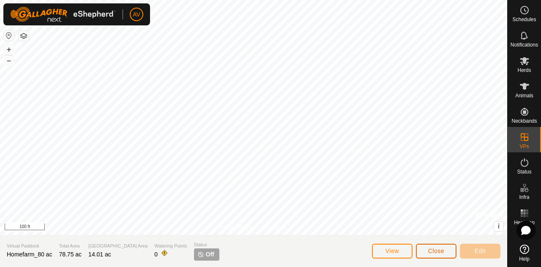
click at [435, 246] on button "Close" at bounding box center [436, 250] width 41 height 15
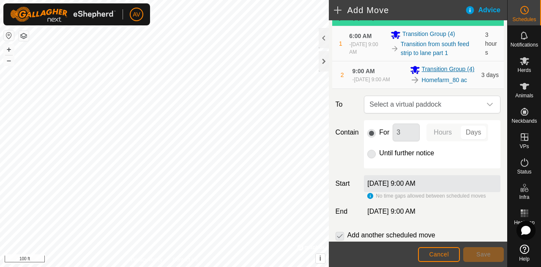
scroll to position [52, 0]
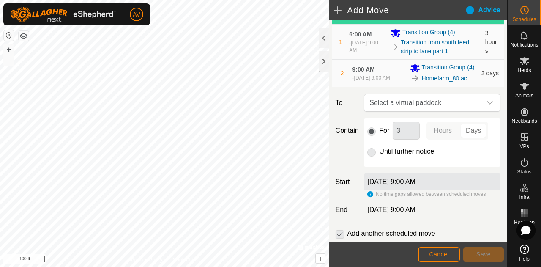
click at [467, 190] on div "Aug 21, 2025, 9:00 AM" at bounding box center [432, 181] width 137 height 17
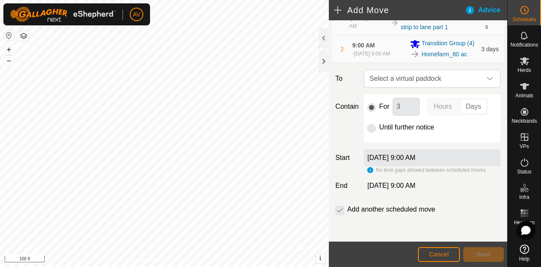
scroll to position [79, 0]
click at [418, 154] on div "Aug 21, 2025, 9:00 AM" at bounding box center [432, 157] width 137 height 17
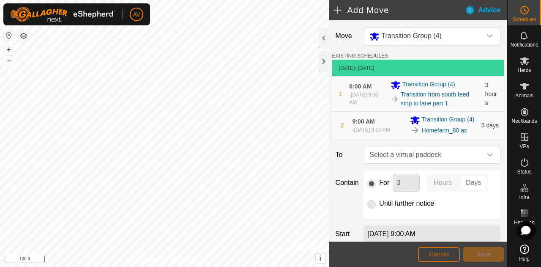
click at [453, 256] on button "Cancel" at bounding box center [439, 254] width 42 height 15
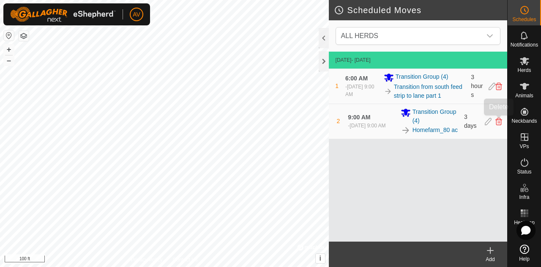
click at [501, 120] on icon at bounding box center [498, 122] width 7 height 8
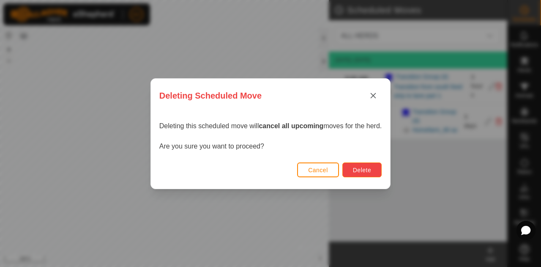
click at [367, 167] on span "Delete" at bounding box center [362, 170] width 18 height 7
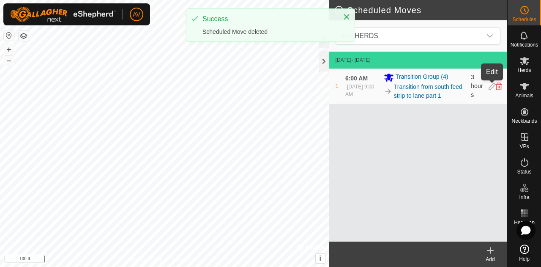
click at [492, 84] on icon at bounding box center [492, 86] width 7 height 8
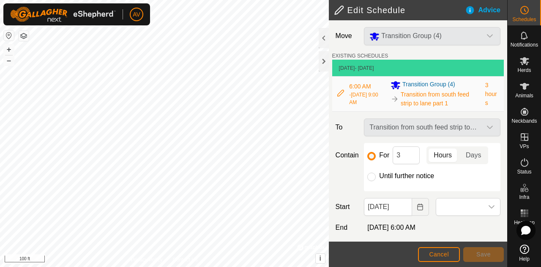
scroll to position [3, 0]
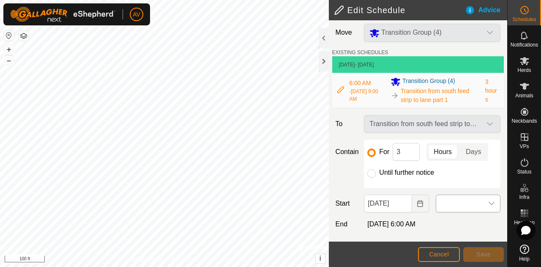
click at [487, 206] on div "dropdown trigger" at bounding box center [491, 203] width 17 height 17
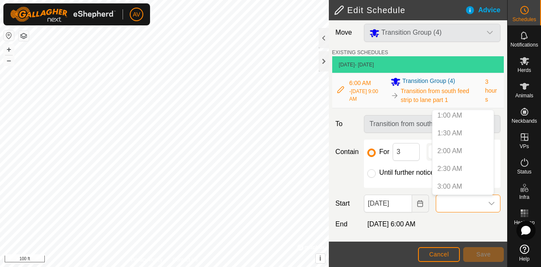
scroll to position [0, 0]
click at [420, 203] on icon "Choose Date" at bounding box center [420, 203] width 7 height 7
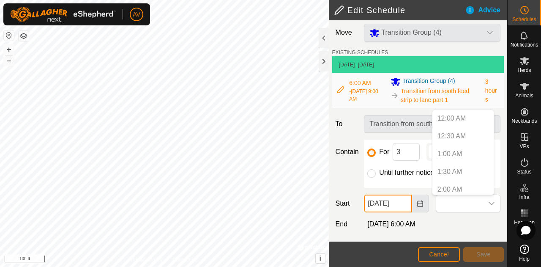
scroll to position [0, 3]
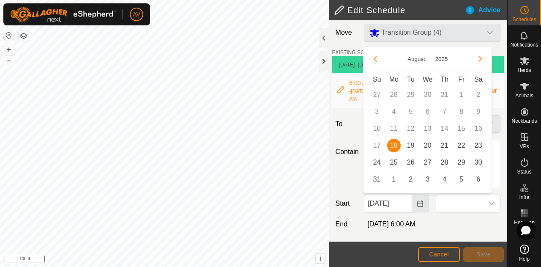
click at [420, 203] on icon "Choose Date" at bounding box center [420, 203] width 7 height 7
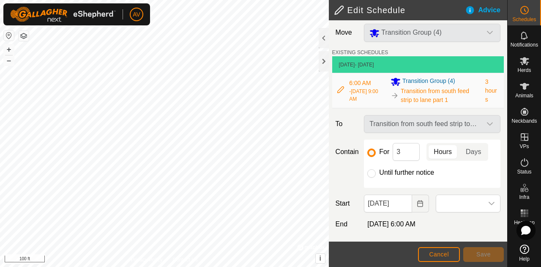
click at [456, 232] on div "Move Transition Group (4) EXISTING SCHEDULES Aug 18, 2025 - Today 6:00 AM - Aug…" at bounding box center [418, 130] width 178 height 226
click at [426, 253] on button "Cancel" at bounding box center [439, 254] width 42 height 15
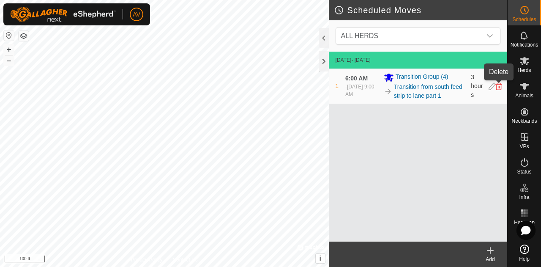
click at [499, 86] on icon at bounding box center [498, 86] width 7 height 8
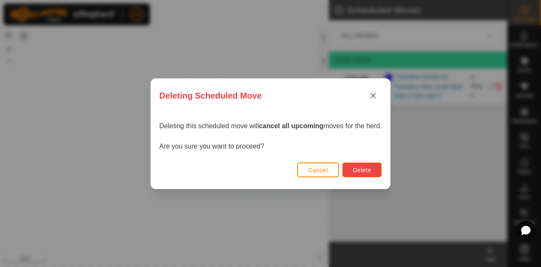
click at [371, 172] on span "Delete" at bounding box center [362, 170] width 18 height 7
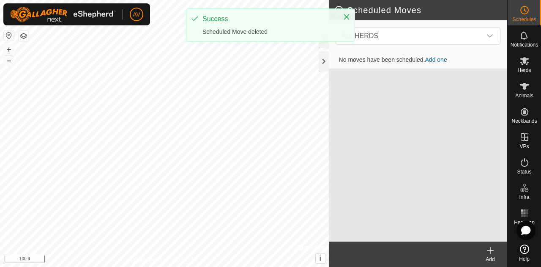
click at [491, 257] on div "Add" at bounding box center [490, 259] width 34 height 8
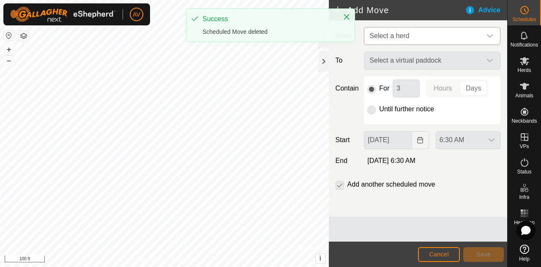
click at [420, 37] on span "Select a herd" at bounding box center [423, 35] width 115 height 17
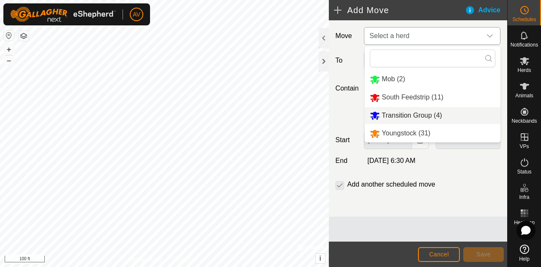
click at [408, 109] on li "Transition Group (4)" at bounding box center [433, 115] width 136 height 17
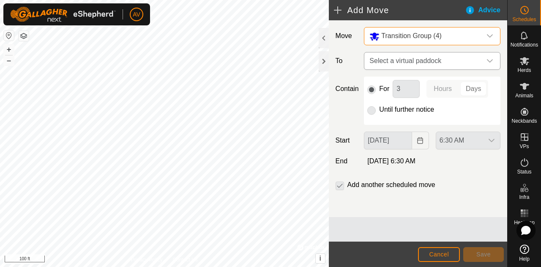
click at [415, 56] on span "Select a virtual paddock" at bounding box center [423, 60] width 115 height 17
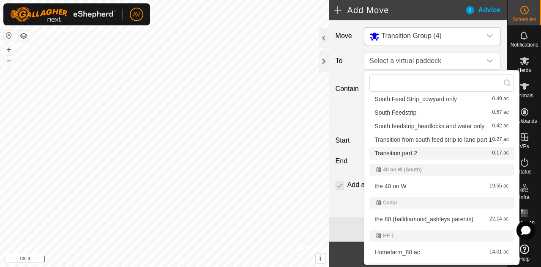
scroll to position [30, 0]
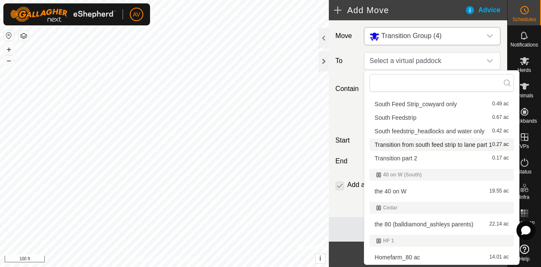
click at [456, 142] on li "Transition from south feed strip to lane part 1 0.27 ac" at bounding box center [441, 144] width 144 height 13
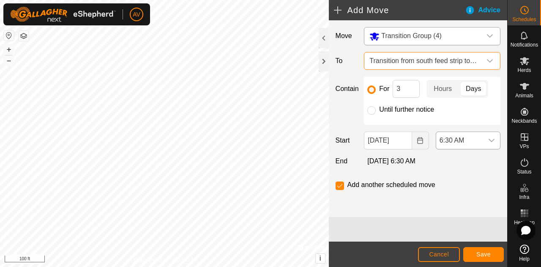
click at [468, 146] on span "6:30 AM" at bounding box center [459, 140] width 47 height 17
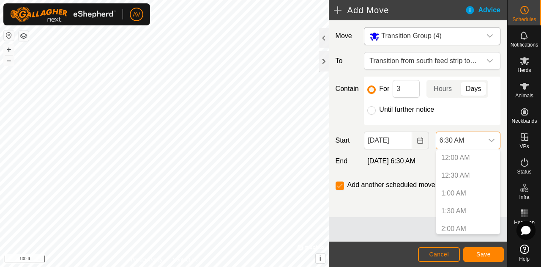
scroll to position [163, 0]
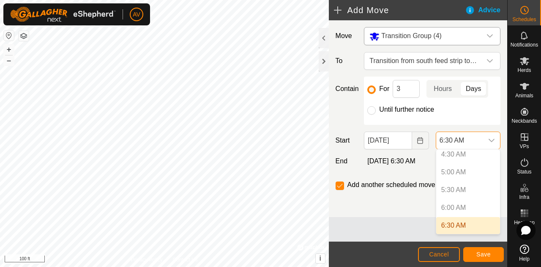
click at [389, 220] on div "Move Transition Group (4) To Transition from south feed strip to lane part 1 Co…" at bounding box center [418, 130] width 178 height 221
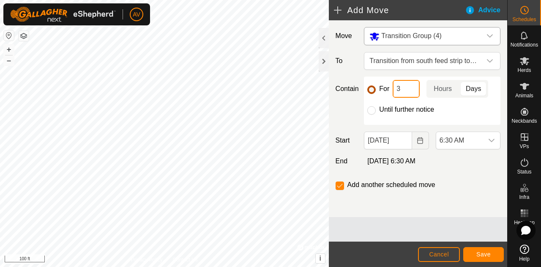
drag, startPoint x: 402, startPoint y: 87, endPoint x: 372, endPoint y: 85, distance: 29.7
click at [372, 85] on div "For 3 Hours Days" at bounding box center [432, 89] width 130 height 18
click at [455, 88] on p-togglebutton "Hours" at bounding box center [443, 89] width 33 height 18
click at [437, 202] on div "Move Transition Group (4) To Transition from south feed strip to lane part 1 Co…" at bounding box center [418, 118] width 178 height 197
click at [490, 260] on button "Save" at bounding box center [483, 254] width 41 height 15
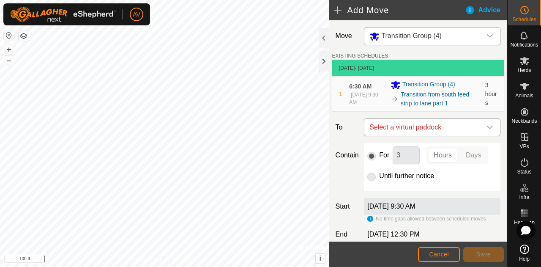
click at [437, 129] on span "Select a virtual paddock" at bounding box center [423, 127] width 115 height 17
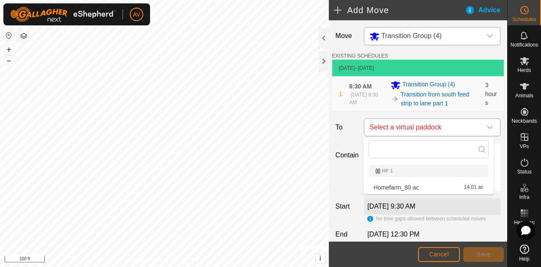
click at [437, 129] on span "Select a virtual paddock" at bounding box center [423, 127] width 115 height 17
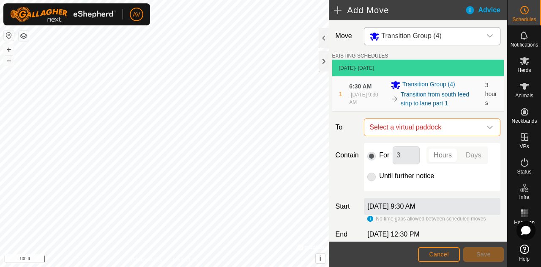
click at [416, 207] on label "Aug 18, 2025, 9:30 AM" at bounding box center [391, 205] width 48 height 7
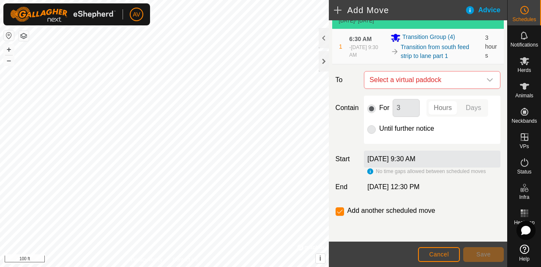
scroll to position [0, 0]
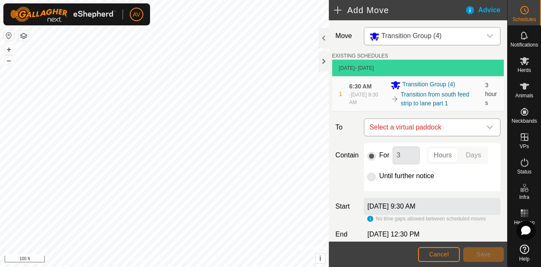
click at [410, 120] on span "Select a virtual paddock" at bounding box center [423, 127] width 115 height 17
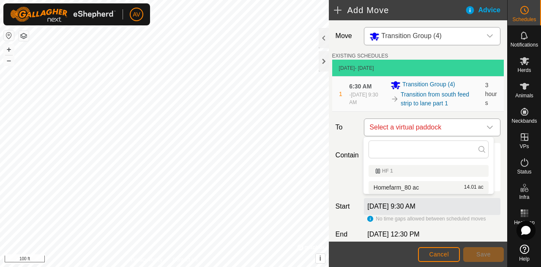
click at [460, 132] on span "Select a virtual paddock" at bounding box center [423, 127] width 115 height 17
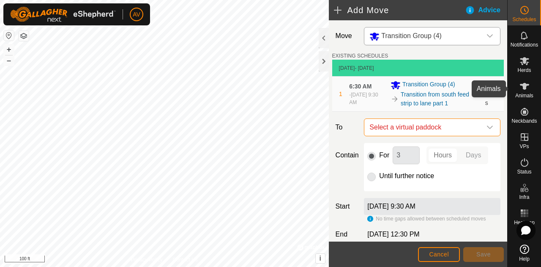
click at [526, 85] on icon at bounding box center [524, 86] width 9 height 7
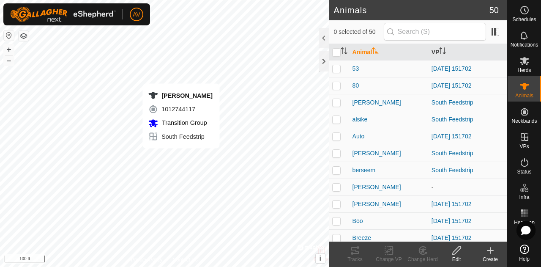
checkbox input "true"
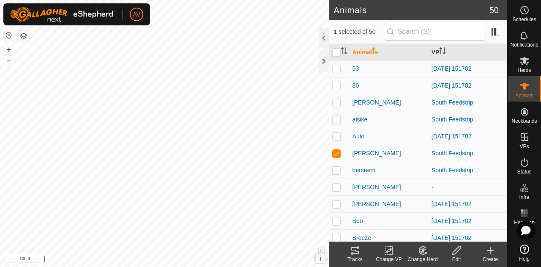
click at [384, 255] on icon at bounding box center [389, 250] width 11 height 10
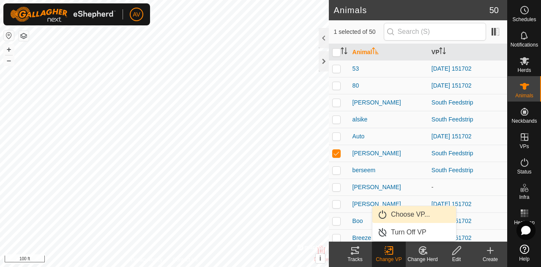
click at [401, 217] on link "Choose VP..." at bounding box center [414, 214] width 84 height 17
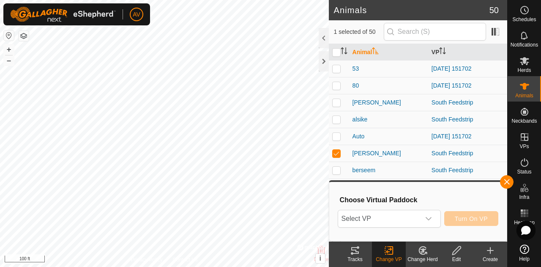
click at [401, 217] on span "Select VP" at bounding box center [379, 218] width 82 height 17
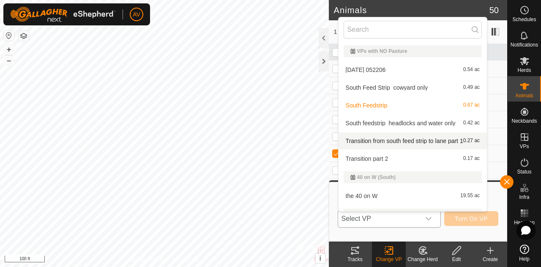
click at [393, 137] on li "Transition from south feed strip to lane part 1 0.27 ac" at bounding box center [413, 140] width 148 height 17
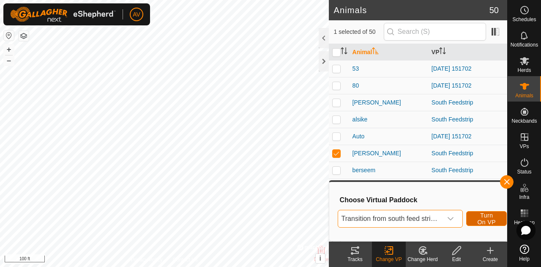
click at [482, 221] on span "Turn On VP" at bounding box center [486, 219] width 19 height 14
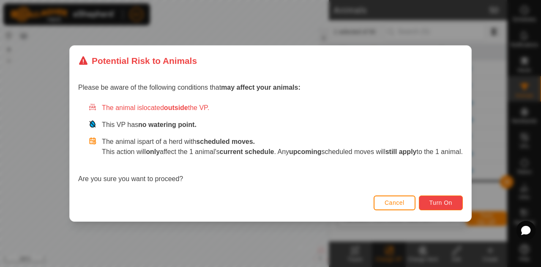
click at [446, 204] on span "Turn On" at bounding box center [441, 202] width 23 height 7
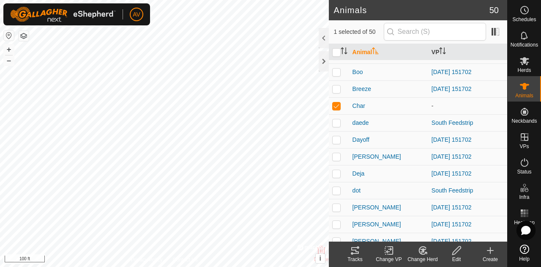
scroll to position [160, 0]
click at [390, 258] on div "Change VP" at bounding box center [389, 259] width 34 height 8
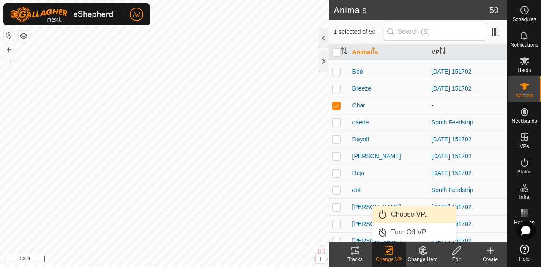
click at [401, 211] on link "Choose VP..." at bounding box center [414, 214] width 84 height 17
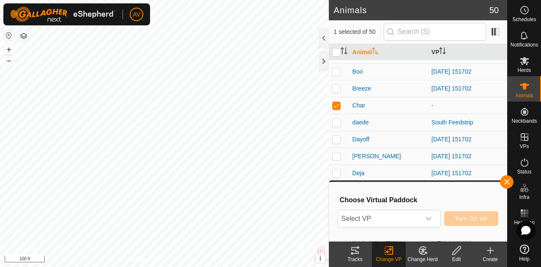
click at [401, 211] on span "Select VP" at bounding box center [379, 218] width 82 height 17
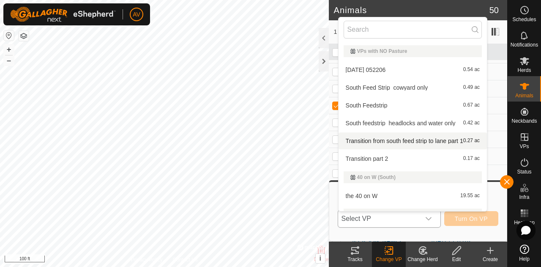
scroll to position [158, 0]
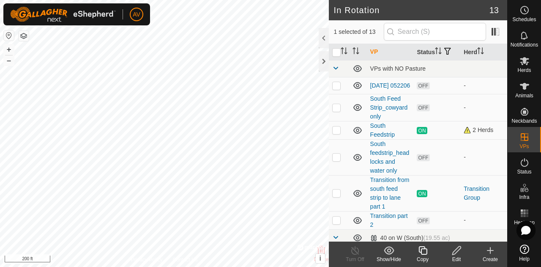
click at [268, 266] on html "AV Schedules Notifications Herds Animals Neckbands VPs Status Infra Heatmap Hel…" at bounding box center [270, 133] width 541 height 267
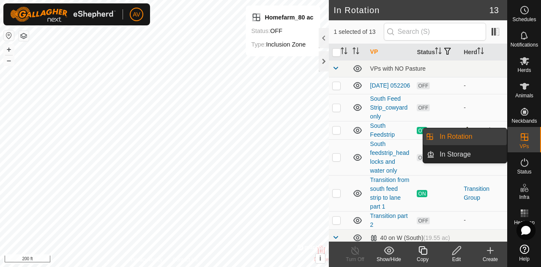
click at [530, 136] on es-virtualpaddocks-svg-icon at bounding box center [524, 137] width 15 height 14
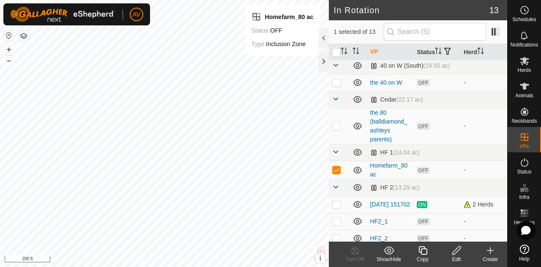
scroll to position [173, 0]
click at [335, 178] on td at bounding box center [339, 169] width 20 height 18
checkbox input "false"
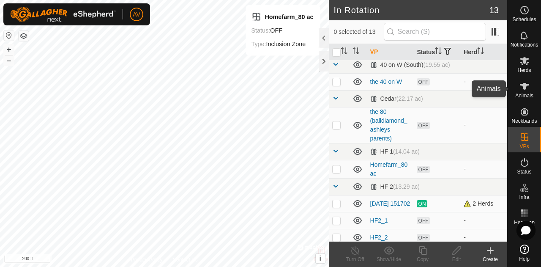
click at [523, 93] on span "Animals" at bounding box center [524, 95] width 18 height 5
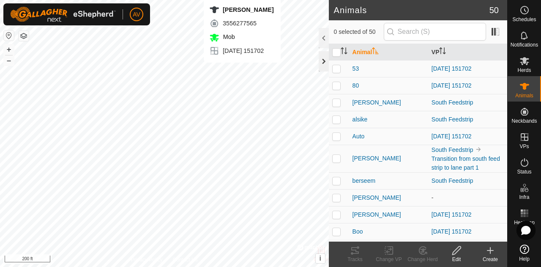
checkbox input "true"
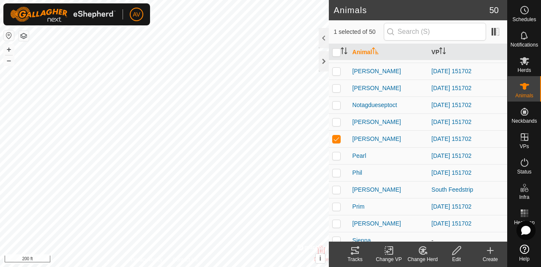
scroll to position [600, 0]
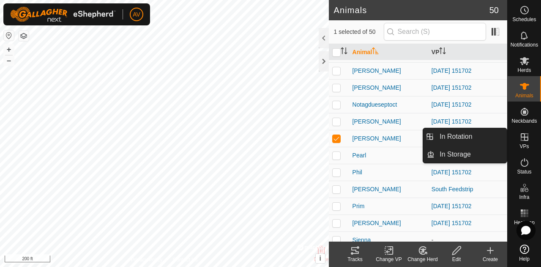
click at [532, 140] on div "VPs" at bounding box center [524, 139] width 33 height 25
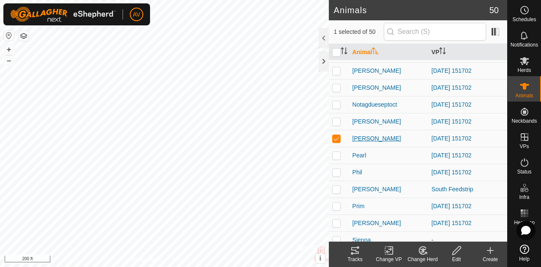
click at [356, 136] on span "[PERSON_NAME]" at bounding box center [377, 138] width 49 height 9
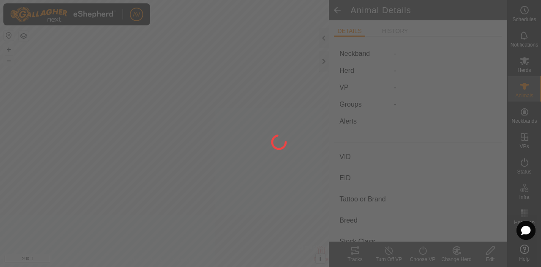
type input "[PERSON_NAME]"
type input "-"
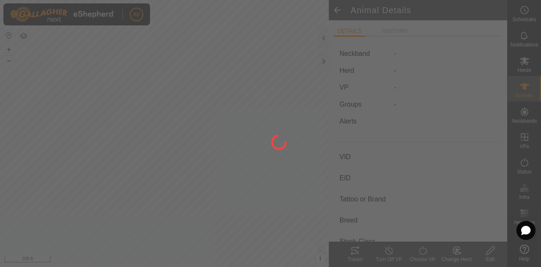
type input "-"
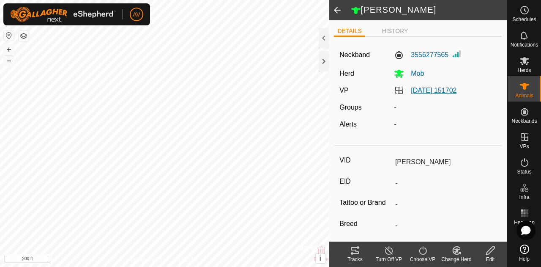
click at [440, 88] on link "[DATE] 151702" at bounding box center [434, 90] width 46 height 7
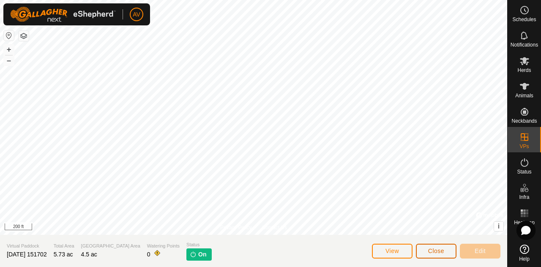
click at [424, 247] on button "Close" at bounding box center [436, 250] width 41 height 15
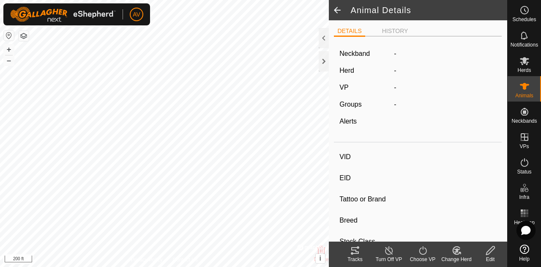
type input "[PERSON_NAME]"
type input "-"
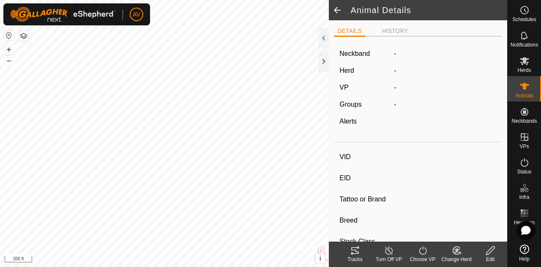
type input "-"
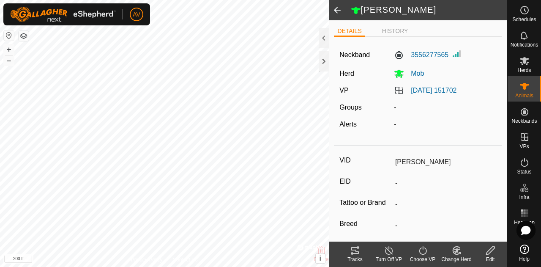
click at [419, 253] on icon at bounding box center [423, 250] width 11 height 10
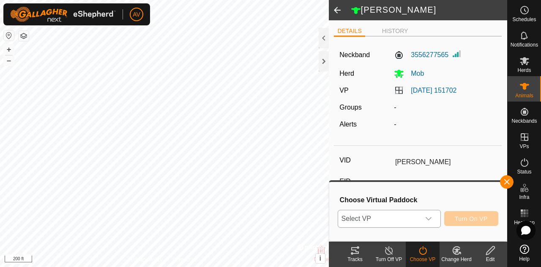
click at [422, 222] on div "dropdown trigger" at bounding box center [428, 218] width 17 height 17
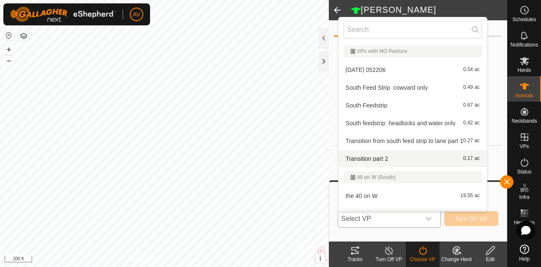
scroll to position [158, 0]
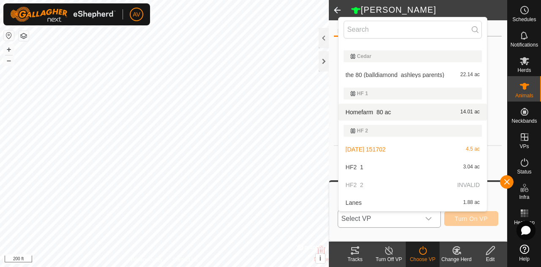
click at [401, 115] on li "Homefarm_80 ac 14.01 ac" at bounding box center [413, 112] width 148 height 17
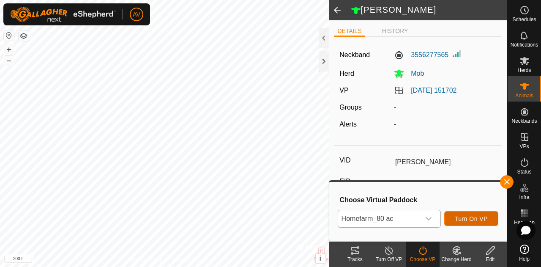
click at [474, 219] on span "Turn On VP" at bounding box center [471, 218] width 33 height 7
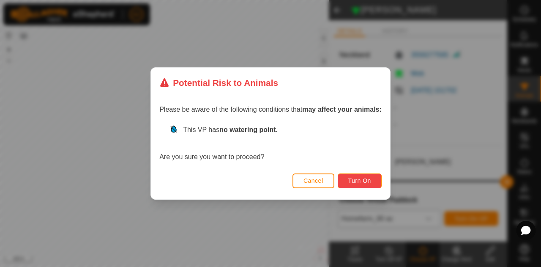
click at [369, 180] on span "Turn On" at bounding box center [359, 180] width 23 height 7
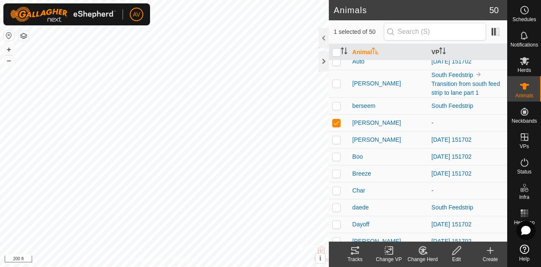
scroll to position [98, 0]
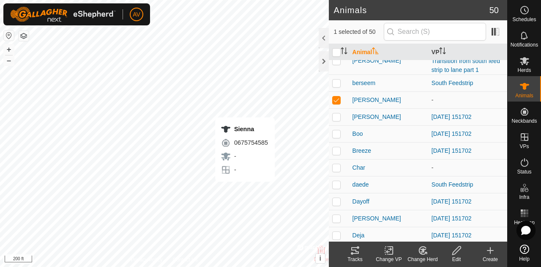
checkbox input "false"
checkbox input "true"
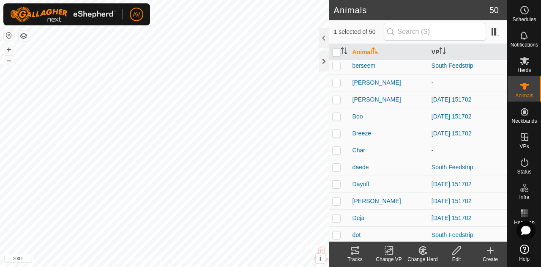
scroll to position [107, 0]
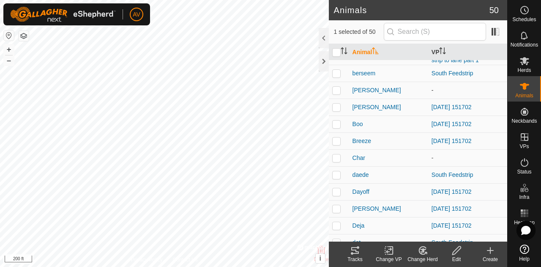
click at [335, 89] on p-checkbox at bounding box center [336, 90] width 8 height 7
checkbox input "true"
click at [386, 252] on icon at bounding box center [389, 250] width 6 height 5
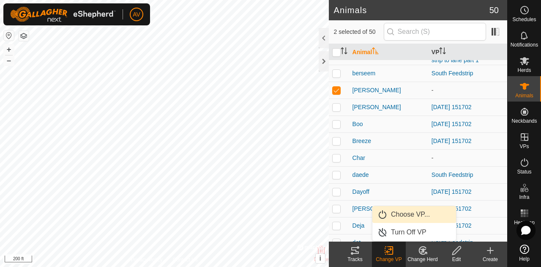
click at [401, 214] on link "Choose VP..." at bounding box center [414, 214] width 84 height 17
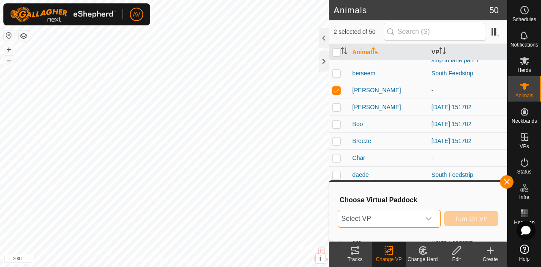
click at [401, 214] on span "Select VP" at bounding box center [379, 218] width 82 height 17
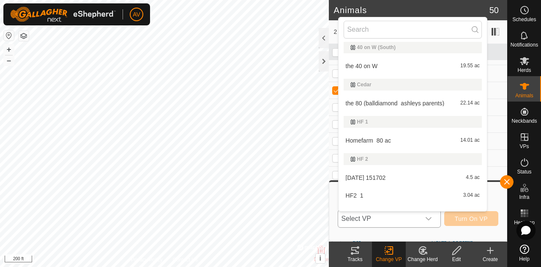
scroll to position [158, 0]
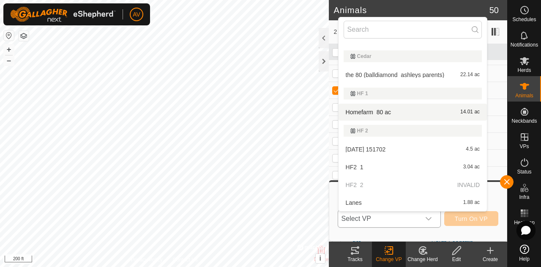
click at [368, 108] on li "Homefarm_80 ac 14.01 ac" at bounding box center [413, 112] width 148 height 17
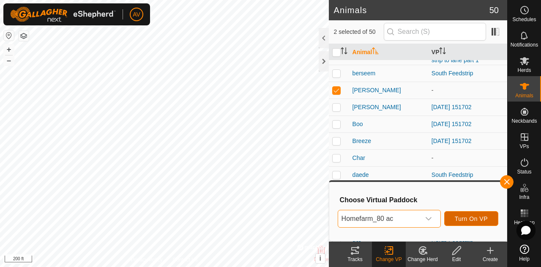
click at [468, 221] on span "Turn On VP" at bounding box center [471, 218] width 33 height 7
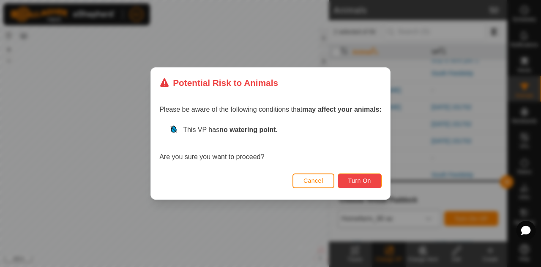
click at [370, 182] on span "Turn On" at bounding box center [359, 180] width 23 height 7
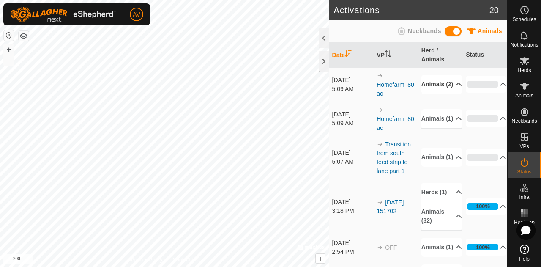
click at [449, 82] on p-accordion-header "Animals (2)" at bounding box center [441, 84] width 41 height 19
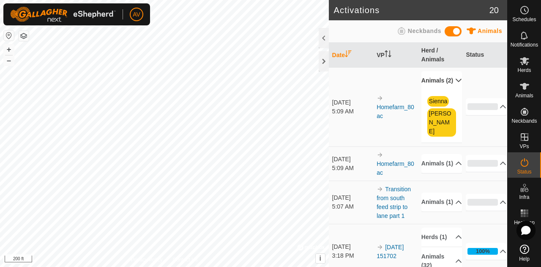
click at [449, 82] on p-accordion-header "Animals (2)" at bounding box center [441, 80] width 41 height 19
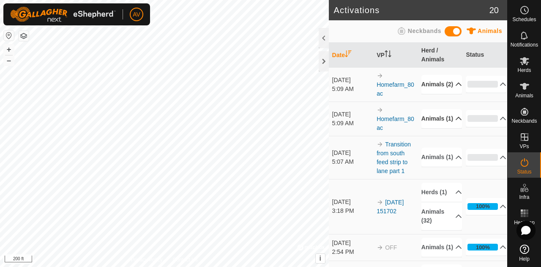
click at [449, 118] on p-accordion-header "Animals (1)" at bounding box center [441, 118] width 41 height 19
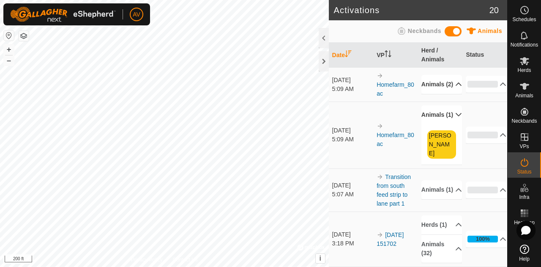
click at [449, 118] on p-accordion-header "Animals (1)" at bounding box center [441, 114] width 41 height 19
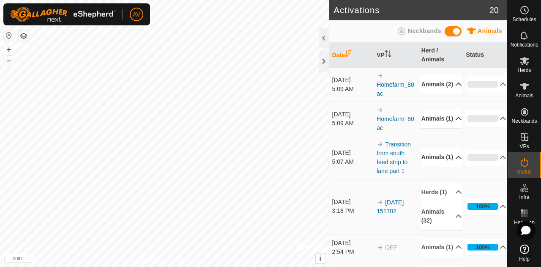
click at [451, 164] on p-accordion-header "Animals (1)" at bounding box center [441, 157] width 41 height 19
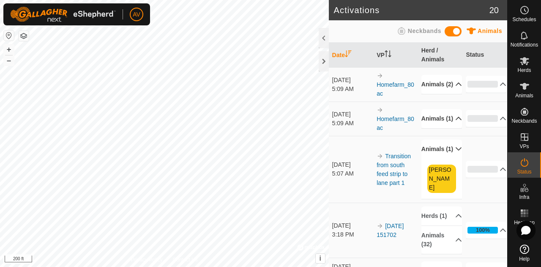
click at [451, 159] on p-accordion-header "Animals (1)" at bounding box center [441, 149] width 41 height 19
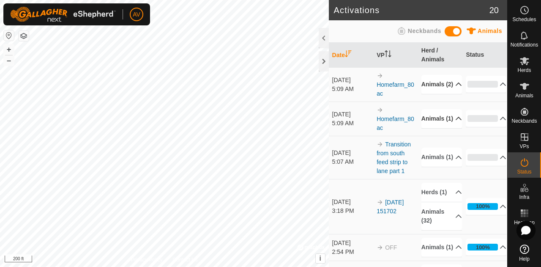
click at [454, 31] on span at bounding box center [453, 31] width 17 height 10
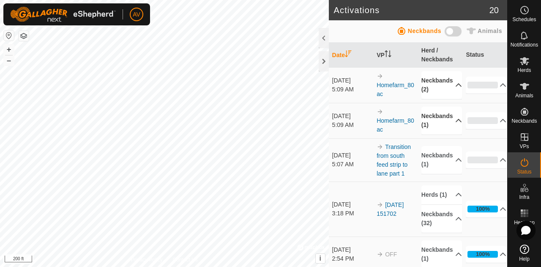
click at [453, 31] on span at bounding box center [453, 31] width 17 height 10
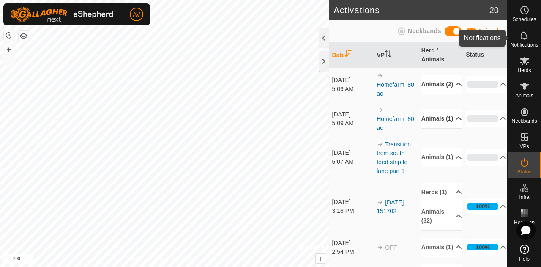
click at [522, 39] on icon at bounding box center [525, 35] width 10 height 10
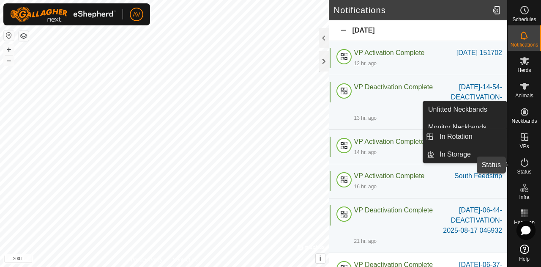
click at [520, 158] on icon at bounding box center [525, 162] width 10 height 10
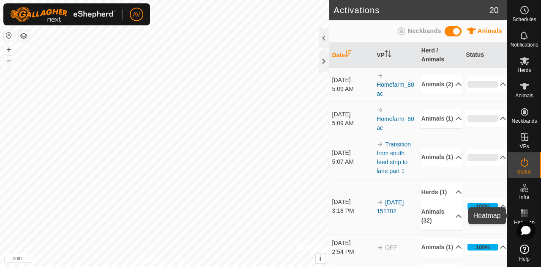
click at [525, 215] on rect at bounding box center [524, 216] width 2 height 2
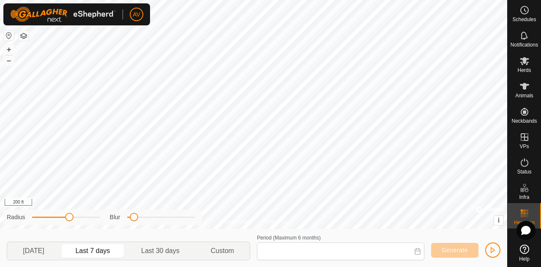
type input "Aug 11, 2025 - Aug 17, 2025"
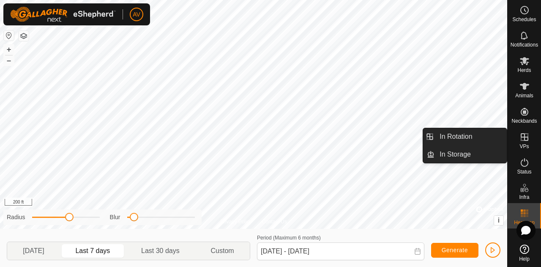
click at [517, 137] on es-virtualpaddocks-svg-icon at bounding box center [524, 137] width 15 height 14
click at [486, 131] on link "In Rotation" at bounding box center [471, 136] width 72 height 17
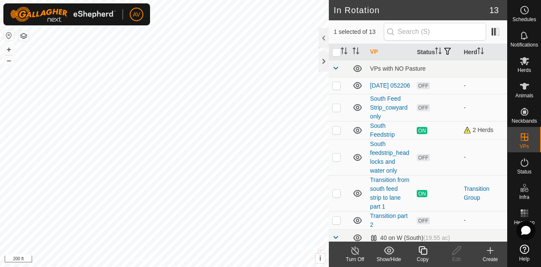
click at [492, 264] on div "Create" at bounding box center [490, 253] width 34 height 25
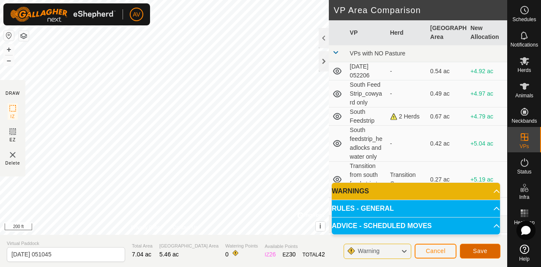
click at [478, 250] on span "Save" at bounding box center [480, 250] width 14 height 7
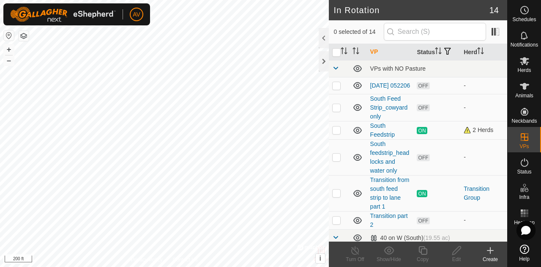
click at [493, 261] on div "Create" at bounding box center [490, 259] width 34 height 8
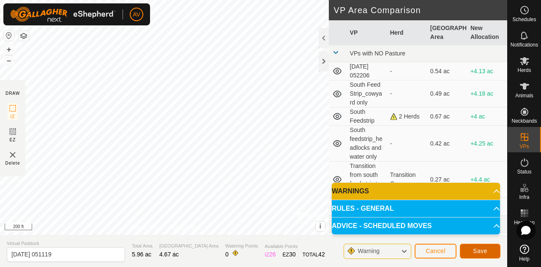
click at [485, 249] on span "Save" at bounding box center [480, 250] width 14 height 7
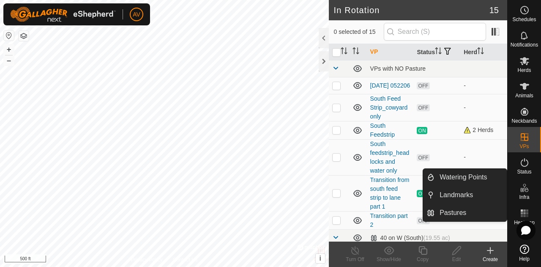
click at [533, 199] on div "Infra" at bounding box center [524, 190] width 33 height 25
click at [530, 195] on div "Infra" at bounding box center [524, 190] width 33 height 25
click at [471, 210] on link "Pastures" at bounding box center [471, 212] width 72 height 17
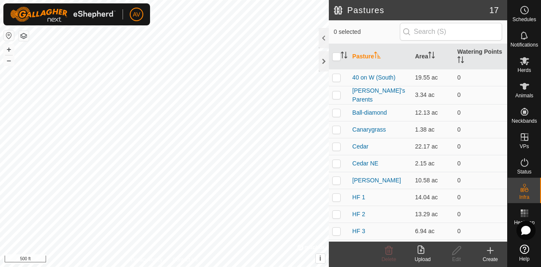
click at [489, 258] on div "Create" at bounding box center [490, 259] width 34 height 8
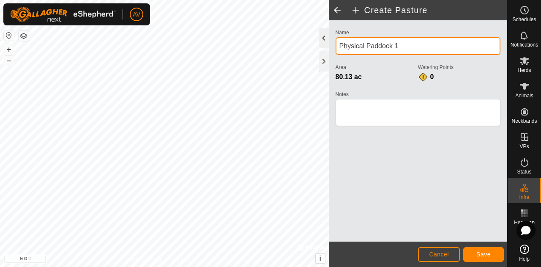
click at [245, 32] on div "Privacy Policy Contact Us + – ⇧ i © Mapbox , © OpenStreetMap , Improve this map…" at bounding box center [253, 133] width 507 height 267
click at [362, 48] on input "Physical" at bounding box center [418, 46] width 165 height 18
type input "Homefarm"
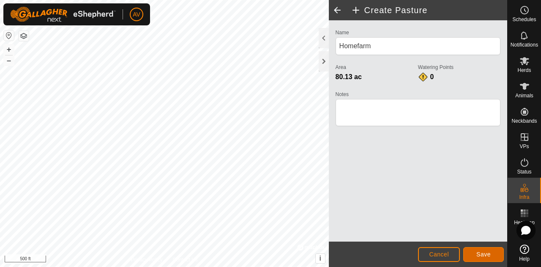
click at [480, 256] on span "Save" at bounding box center [483, 254] width 14 height 7
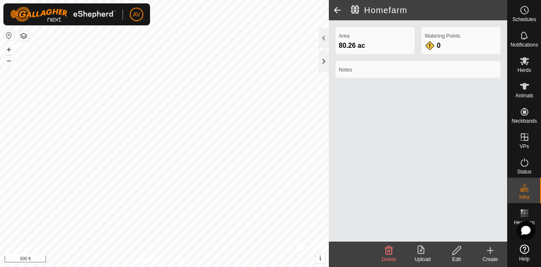
click at [335, 11] on span at bounding box center [337, 10] width 17 height 20
click at [339, 7] on span at bounding box center [337, 10] width 17 height 20
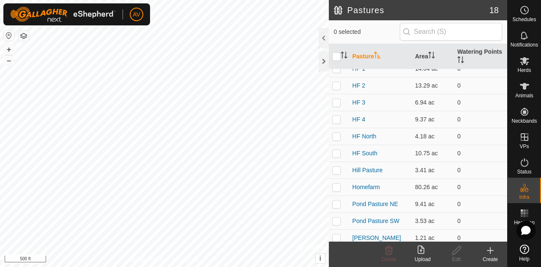
scroll to position [131, 0]
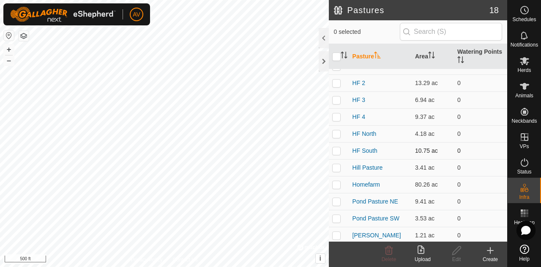
click at [333, 151] on p-checkbox at bounding box center [336, 150] width 8 height 7
checkbox input "true"
click at [336, 132] on p-checkbox at bounding box center [336, 133] width 8 height 7
checkbox input "true"
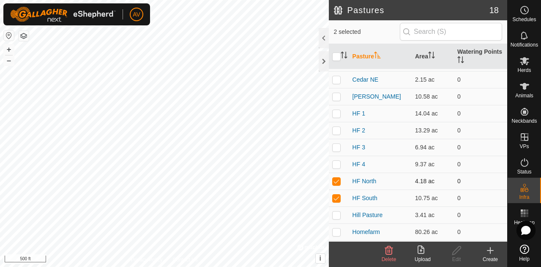
scroll to position [65, 0]
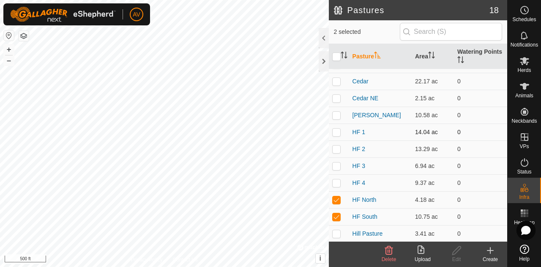
click at [338, 130] on p-checkbox at bounding box center [336, 132] width 8 height 7
checkbox input "true"
click at [337, 145] on p-checkbox at bounding box center [336, 148] width 8 height 7
checkbox input "true"
click at [337, 162] on p-checkbox at bounding box center [336, 165] width 8 height 7
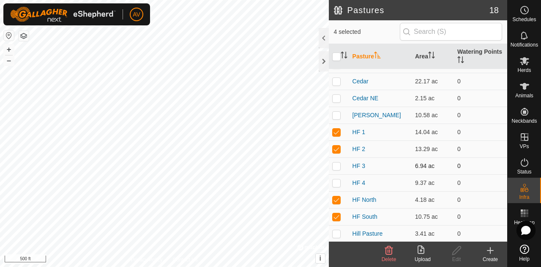
checkbox input "true"
click at [336, 183] on p-checkbox at bounding box center [336, 182] width 8 height 7
checkbox input "true"
click at [397, 250] on delete-svg-icon at bounding box center [389, 250] width 34 height 10
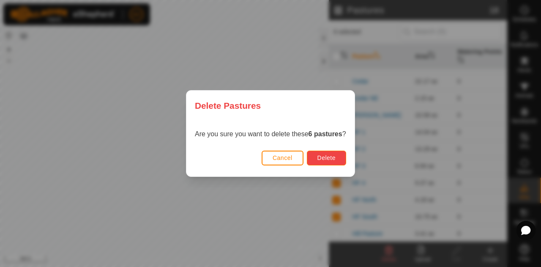
click at [334, 157] on span "Delete" at bounding box center [326, 157] width 18 height 7
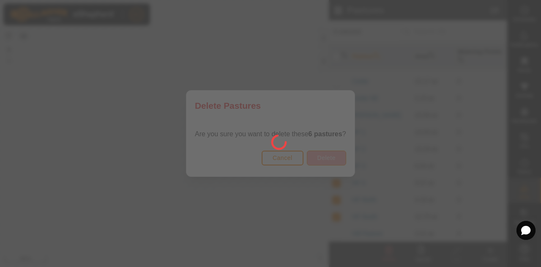
checkbox input "false"
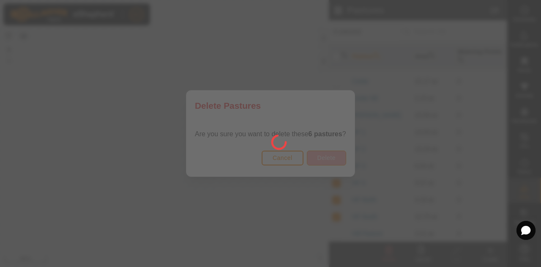
checkbox input "false"
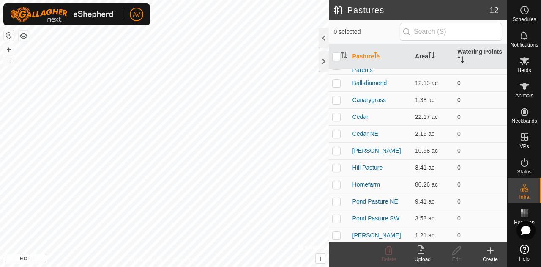
scroll to position [0, 0]
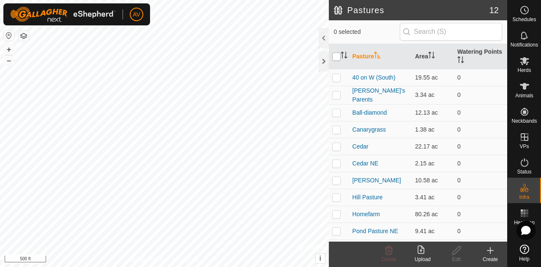
click at [337, 57] on input "checkbox" at bounding box center [336, 56] width 8 height 8
checkbox input "true"
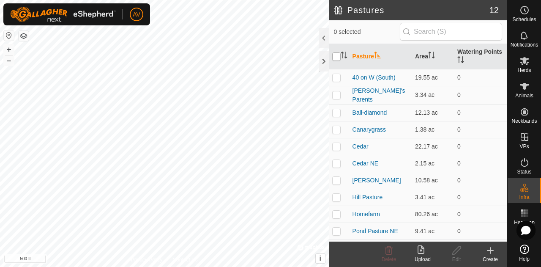
checkbox input "true"
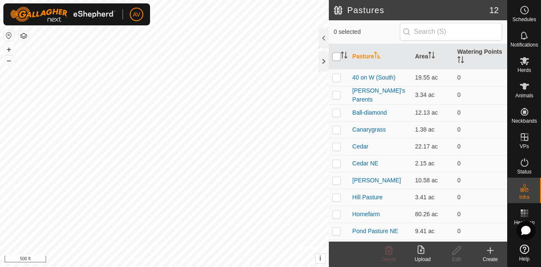
checkbox input "true"
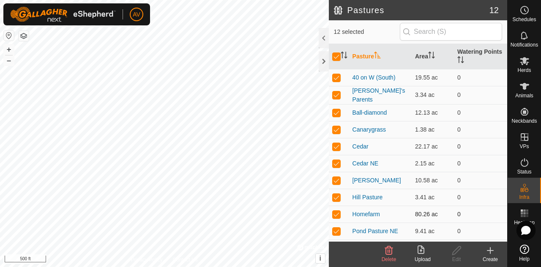
scroll to position [30, 0]
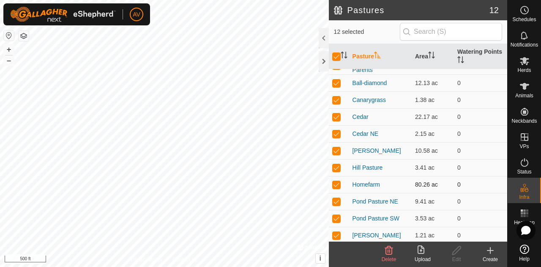
click at [338, 177] on td at bounding box center [339, 184] width 20 height 17
checkbox input "false"
click at [391, 255] on div "Delete" at bounding box center [389, 259] width 34 height 8
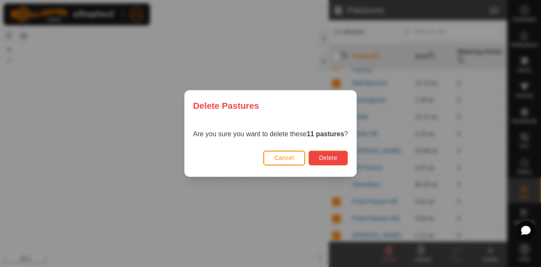
click at [339, 152] on button "Delete" at bounding box center [328, 157] width 39 height 15
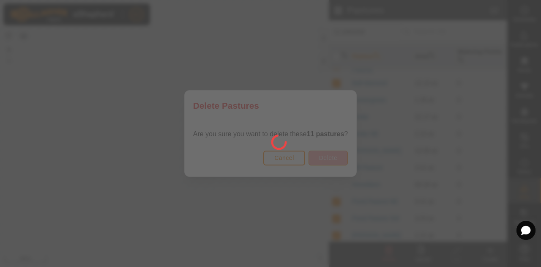
checkbox input "false"
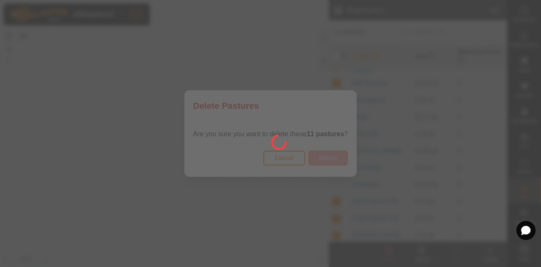
checkbox input "false"
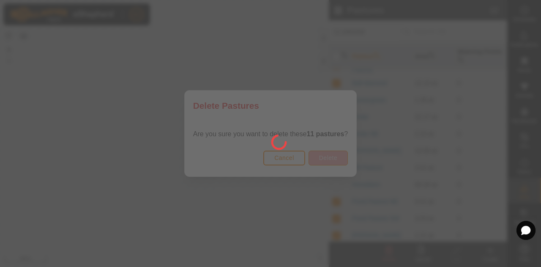
checkbox input "false"
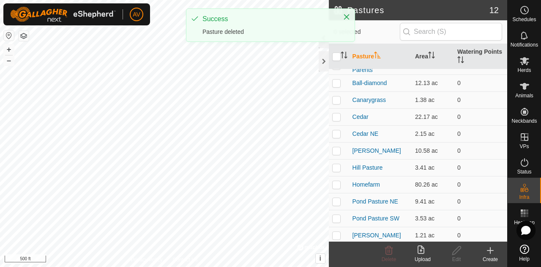
scroll to position [0, 0]
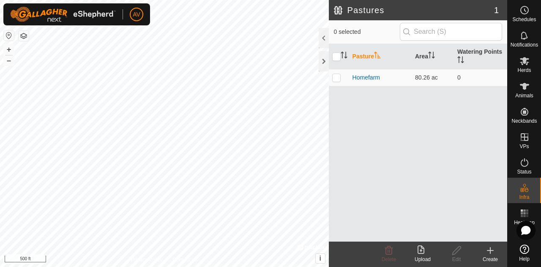
click at [488, 254] on icon at bounding box center [490, 250] width 10 height 10
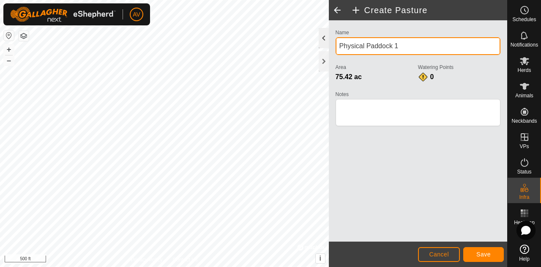
click at [282, 41] on div "Privacy Policy Contact Us + – ⇧ i © Mapbox , © OpenStreetMap , Improve this map…" at bounding box center [253, 133] width 507 height 267
click at [342, 49] on input "Physical Paddock 1" at bounding box center [418, 46] width 165 height 18
click at [411, 50] on input "the 80" at bounding box center [418, 46] width 165 height 18
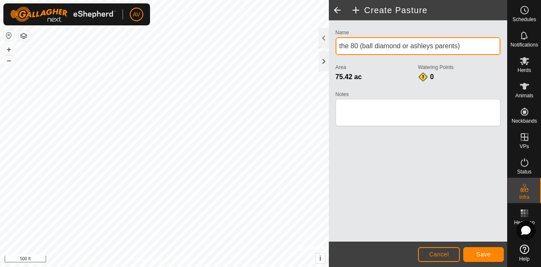
type input "the 80 (ball diamond or ashleys parents)"
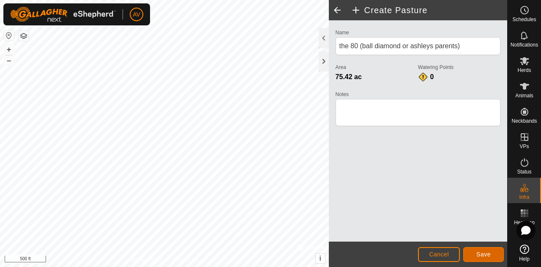
click at [492, 252] on button "Save" at bounding box center [483, 254] width 41 height 15
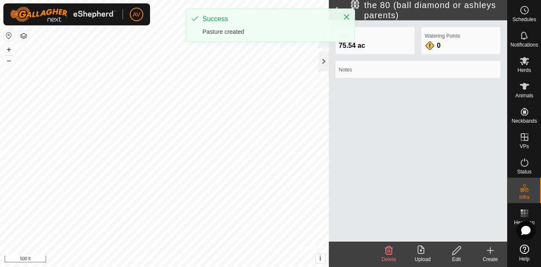
click at [216, 0] on html "AV Schedules Notifications Herds Animals Neckbands VPs Status Infra Heatmap Hel…" at bounding box center [270, 133] width 541 height 267
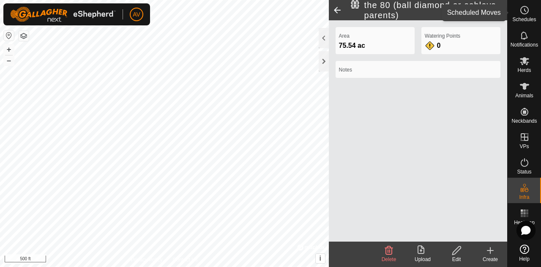
click at [529, 15] on es-schedule-vp-svg-icon at bounding box center [524, 10] width 15 height 14
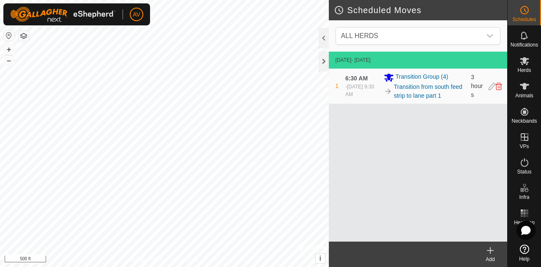
click at [492, 260] on div "Add" at bounding box center [490, 259] width 34 height 8
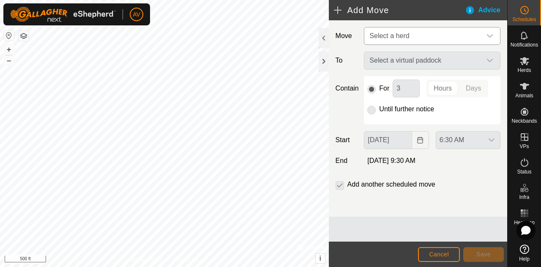
click at [438, 34] on span "Select a herd" at bounding box center [423, 35] width 115 height 17
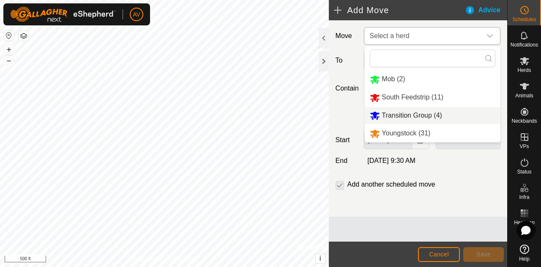
click at [430, 118] on li "Transition Group (4)" at bounding box center [433, 115] width 136 height 17
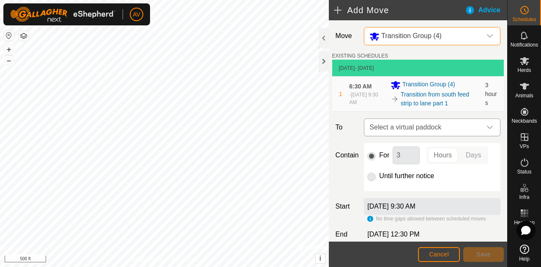
click at [434, 127] on span "Select a virtual paddock" at bounding box center [423, 127] width 115 height 17
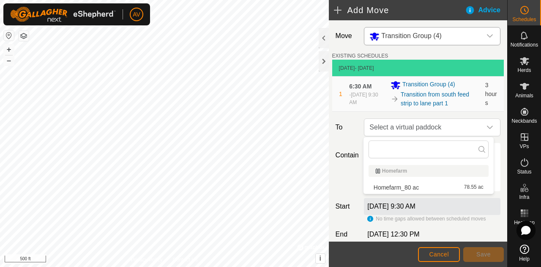
click at [423, 185] on li "Homefarm_80 ac 78.55 ac" at bounding box center [429, 187] width 120 height 13
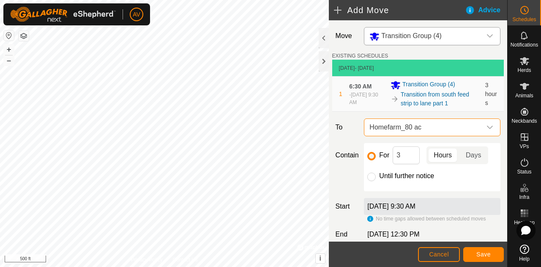
scroll to position [47, 0]
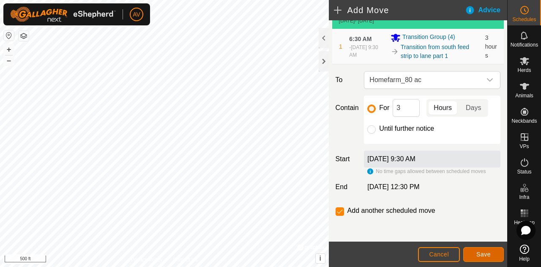
click at [484, 260] on button "Save" at bounding box center [483, 254] width 41 height 15
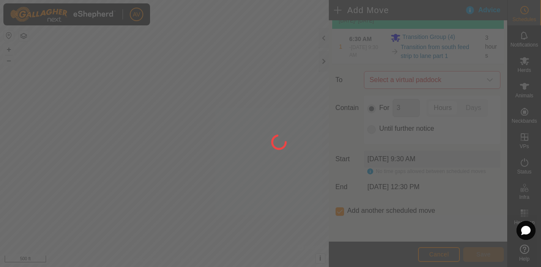
scroll to position [0, 0]
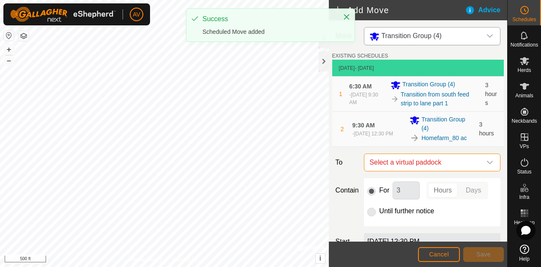
click at [435, 161] on span "Select a virtual paddock" at bounding box center [423, 162] width 115 height 17
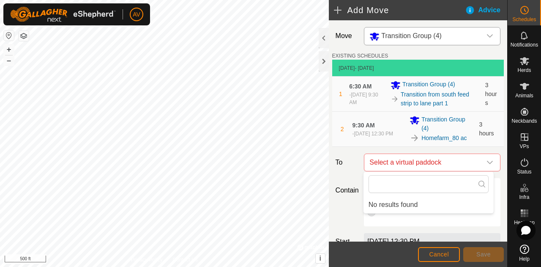
click at [486, 134] on span "3 hours" at bounding box center [486, 129] width 15 height 16
click at [456, 256] on button "Cancel" at bounding box center [439, 254] width 42 height 15
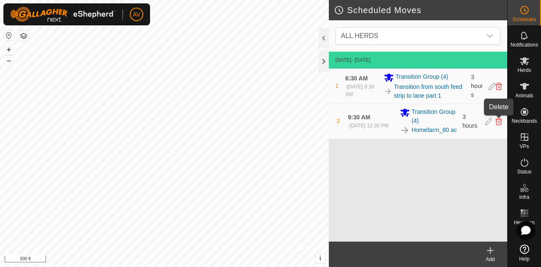
click at [498, 120] on icon at bounding box center [498, 122] width 7 height 8
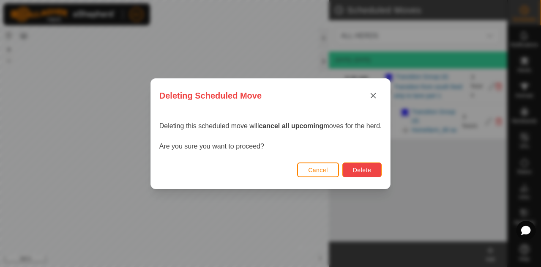
click at [375, 173] on button "Delete" at bounding box center [361, 169] width 39 height 15
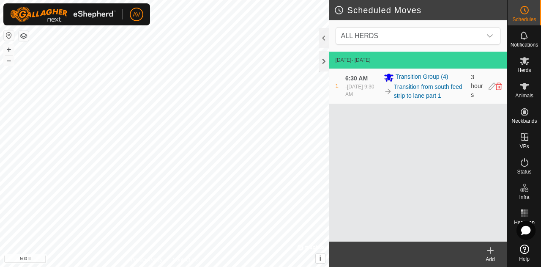
click at [339, 116] on div "Scheduled Moves ALL HERDS Aug 18, 2025 - Today 1 6:30 AM - Aug 18, 2025, 9:30 A…" at bounding box center [253, 133] width 507 height 267
click at [9, 48] on button "+" at bounding box center [9, 49] width 10 height 10
click at [60, 16] on div "AV Schedules Notifications Herds Animals Neckbands VPs Status Infra Heatmap Hel…" at bounding box center [270, 133] width 541 height 267
click at [500, 84] on icon at bounding box center [498, 86] width 7 height 8
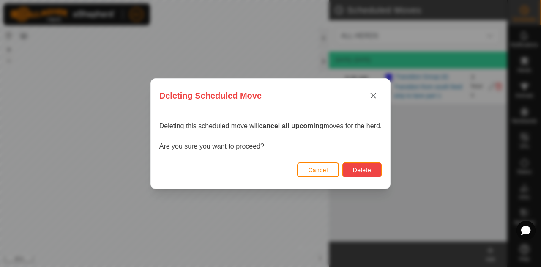
click at [370, 170] on span "Delete" at bounding box center [362, 170] width 18 height 7
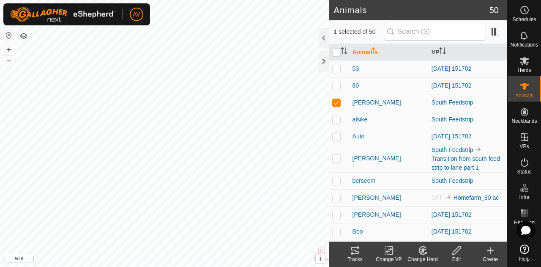
click at [393, 252] on icon at bounding box center [389, 250] width 11 height 10
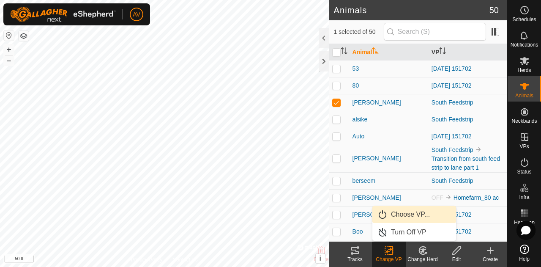
click at [398, 213] on link "Choose VP..." at bounding box center [414, 214] width 84 height 17
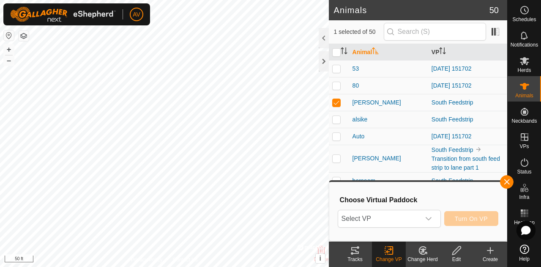
click at [398, 213] on span "Select VP" at bounding box center [379, 218] width 82 height 17
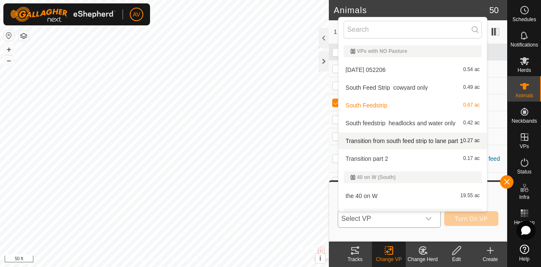
click at [379, 139] on li "Transition from south feed strip to lane part 1 0.27 ac" at bounding box center [413, 140] width 148 height 17
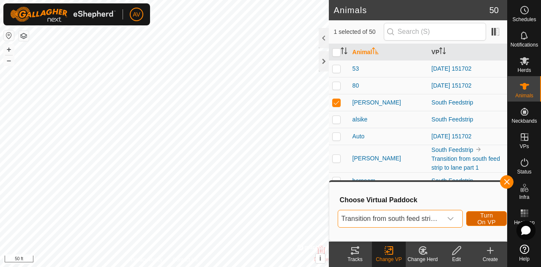
click at [479, 220] on span "Turn On VP" at bounding box center [486, 219] width 19 height 14
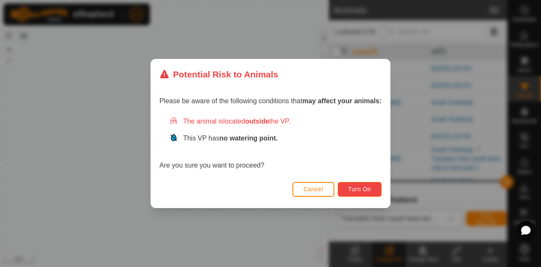
click at [353, 190] on span "Turn On" at bounding box center [359, 189] width 23 height 7
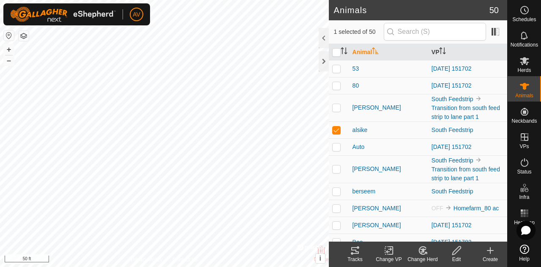
click at [394, 253] on change-vp-svg-icon at bounding box center [389, 250] width 34 height 10
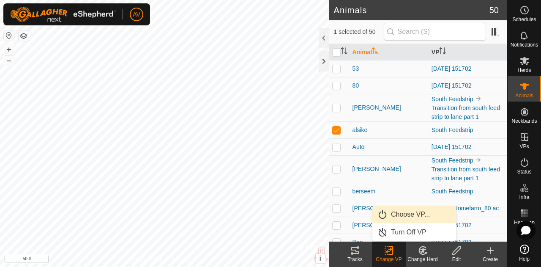
click at [406, 213] on link "Choose VP..." at bounding box center [414, 214] width 84 height 17
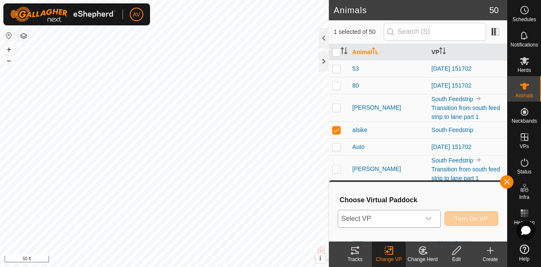
click at [411, 216] on span "Select VP" at bounding box center [379, 218] width 82 height 17
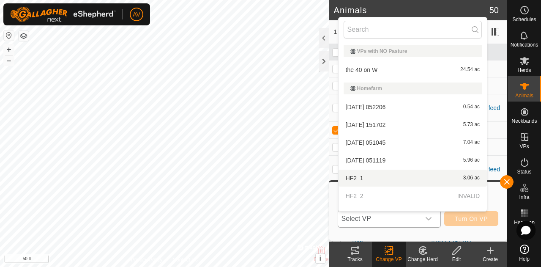
scroll to position [155, 0]
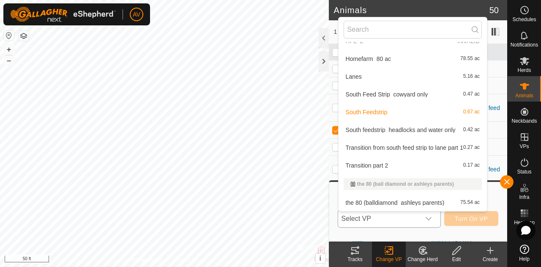
click at [399, 145] on li "Transition from south feed strip to lane part 1 0.27 ac" at bounding box center [413, 147] width 148 height 17
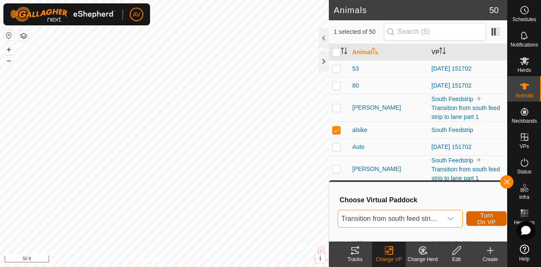
click at [497, 217] on button "Turn On VP" at bounding box center [486, 218] width 41 height 15
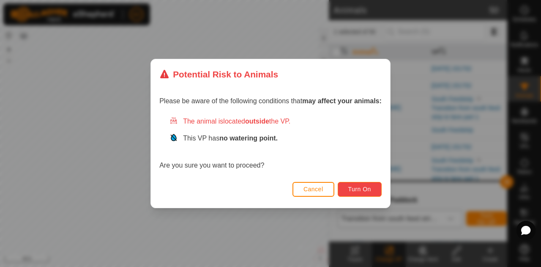
click at [363, 194] on button "Turn On" at bounding box center [360, 189] width 44 height 15
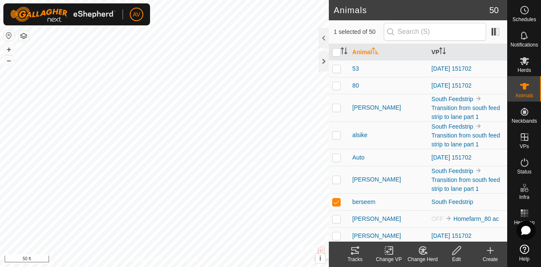
click at [393, 252] on icon at bounding box center [391, 250] width 4 height 8
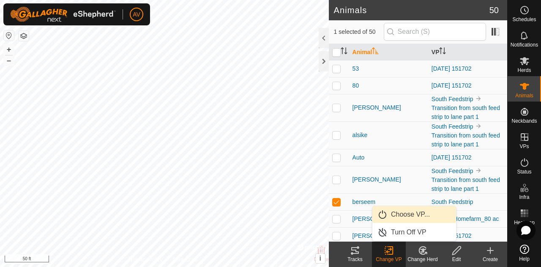
click at [408, 215] on link "Choose VP..." at bounding box center [414, 214] width 84 height 17
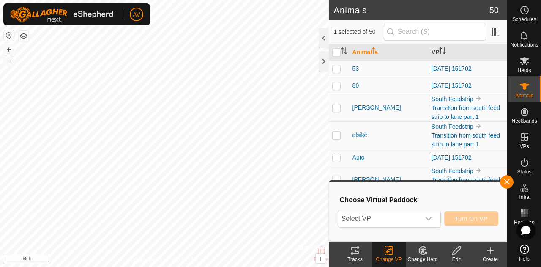
click at [408, 215] on span "Select VP" at bounding box center [379, 218] width 82 height 17
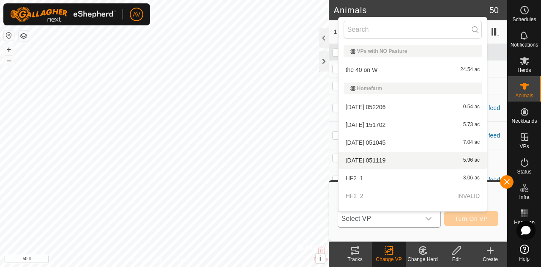
scroll to position [155, 0]
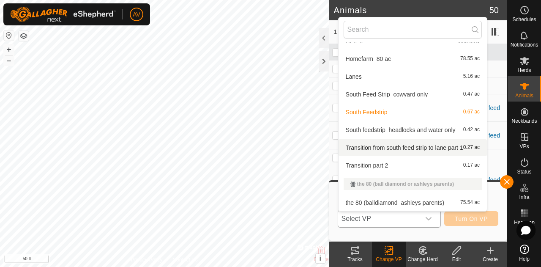
click at [394, 144] on li "Transition from south feed strip to lane part 1 0.27 ac" at bounding box center [413, 147] width 148 height 17
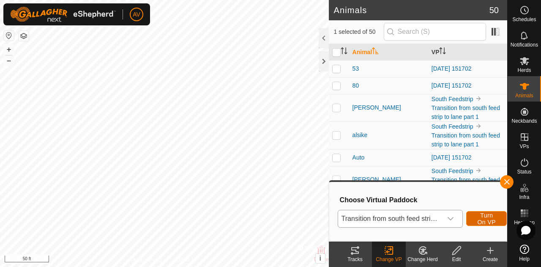
click at [489, 222] on span "Turn On VP" at bounding box center [486, 219] width 19 height 14
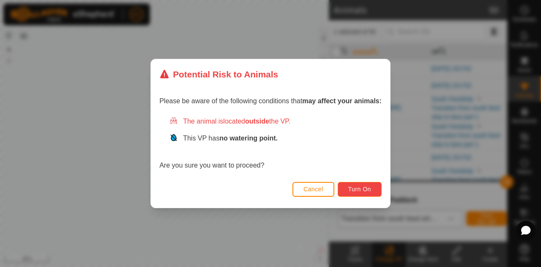
click at [371, 193] on button "Turn On" at bounding box center [360, 189] width 44 height 15
